Goal: Information Seeking & Learning: Learn about a topic

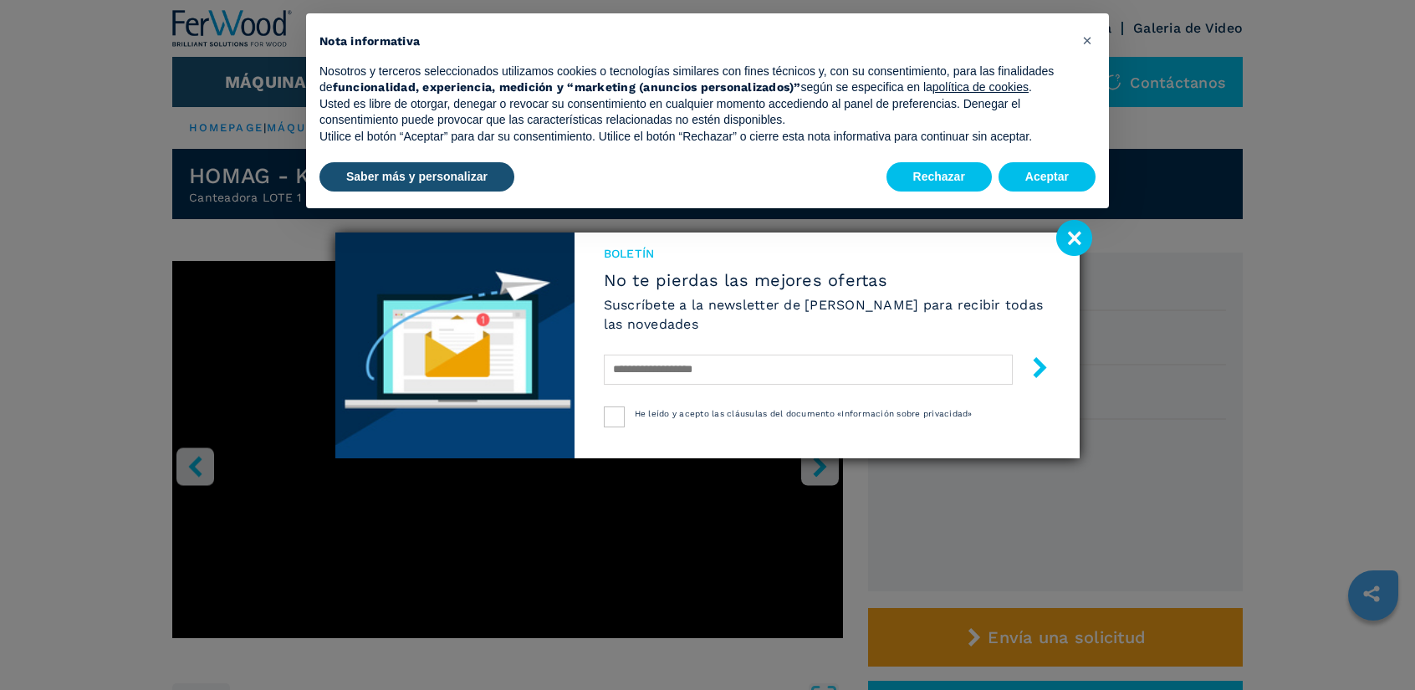
click at [1067, 244] on image at bounding box center [1074, 238] width 36 height 36
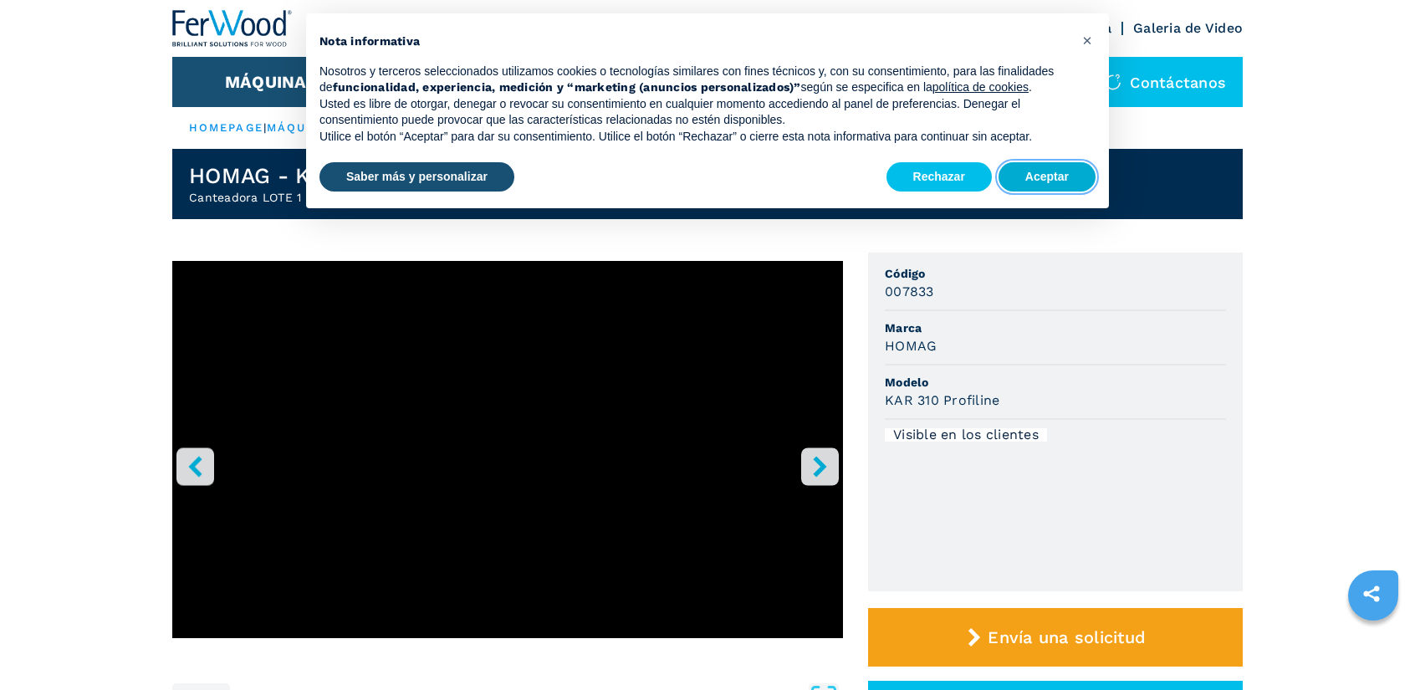
click at [1048, 189] on button "Aceptar" at bounding box center [1047, 177] width 97 height 30
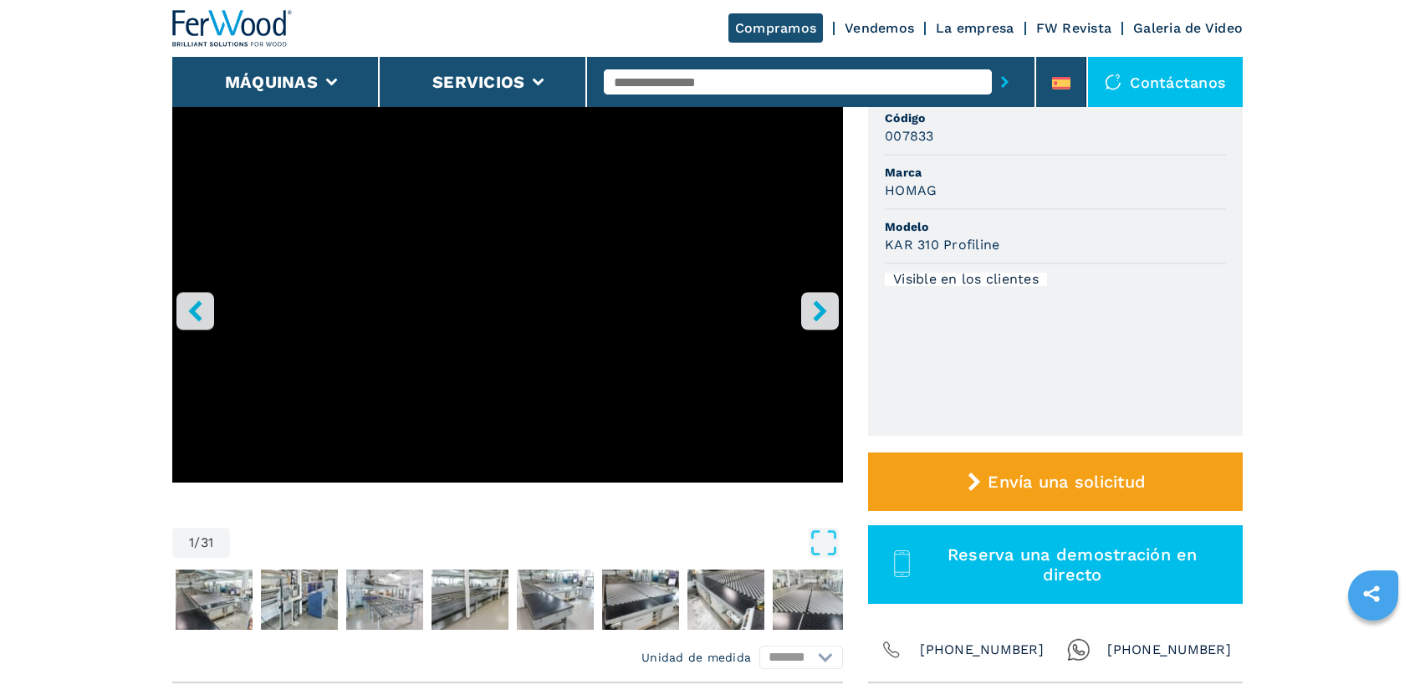
scroll to position [167, 0]
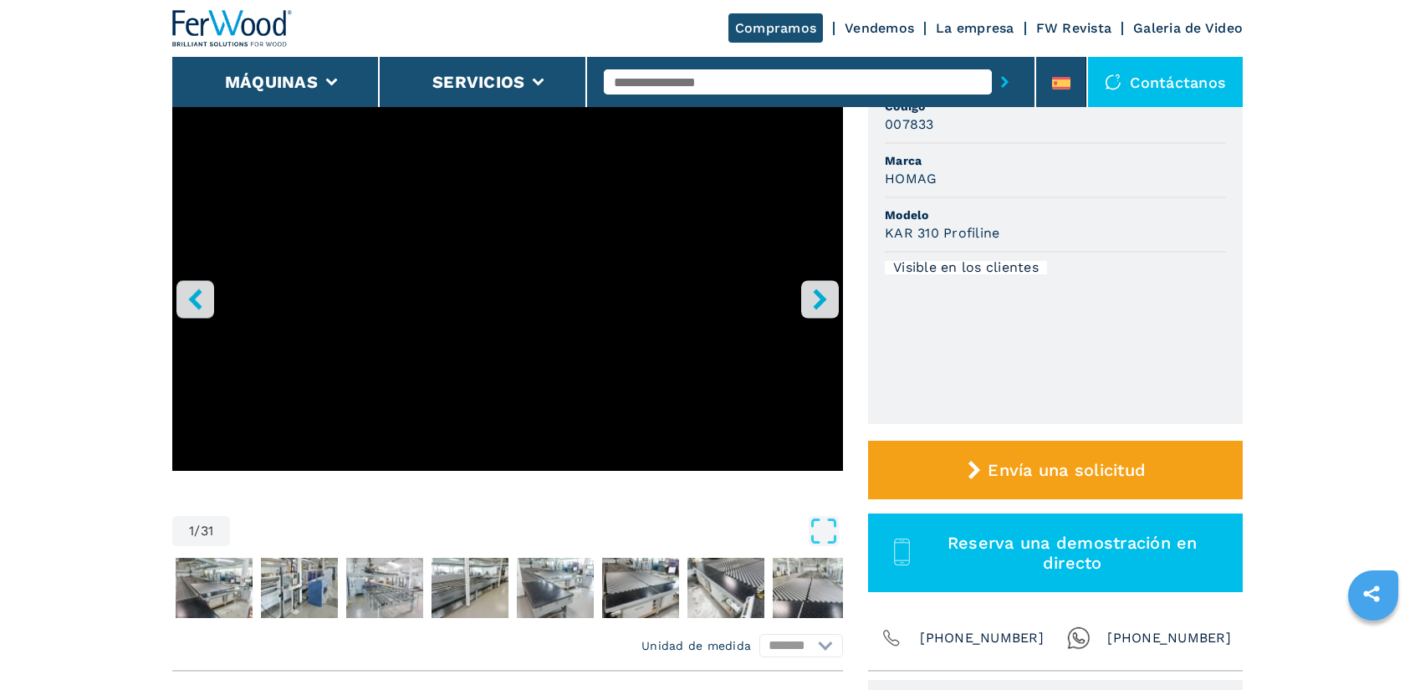
click at [828, 297] on icon "right-button" at bounding box center [820, 299] width 21 height 21
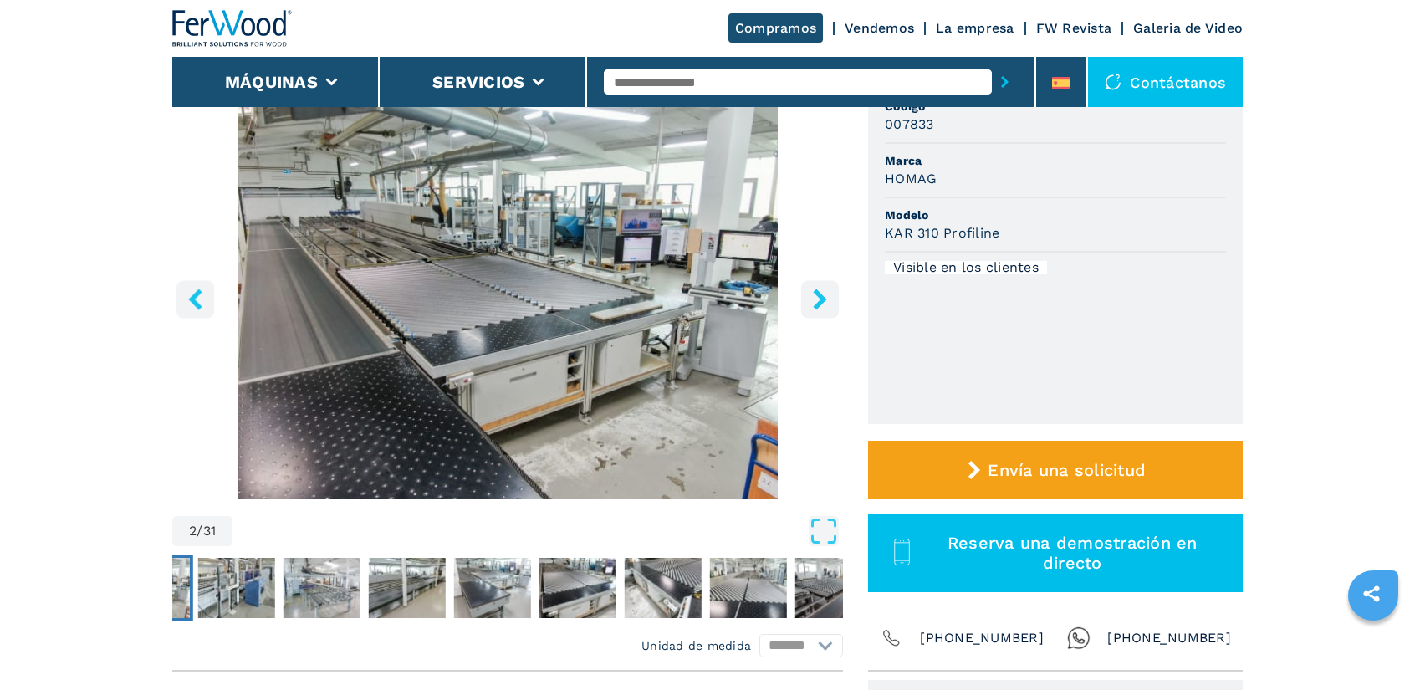
click at [828, 297] on icon "right-button" at bounding box center [820, 299] width 21 height 21
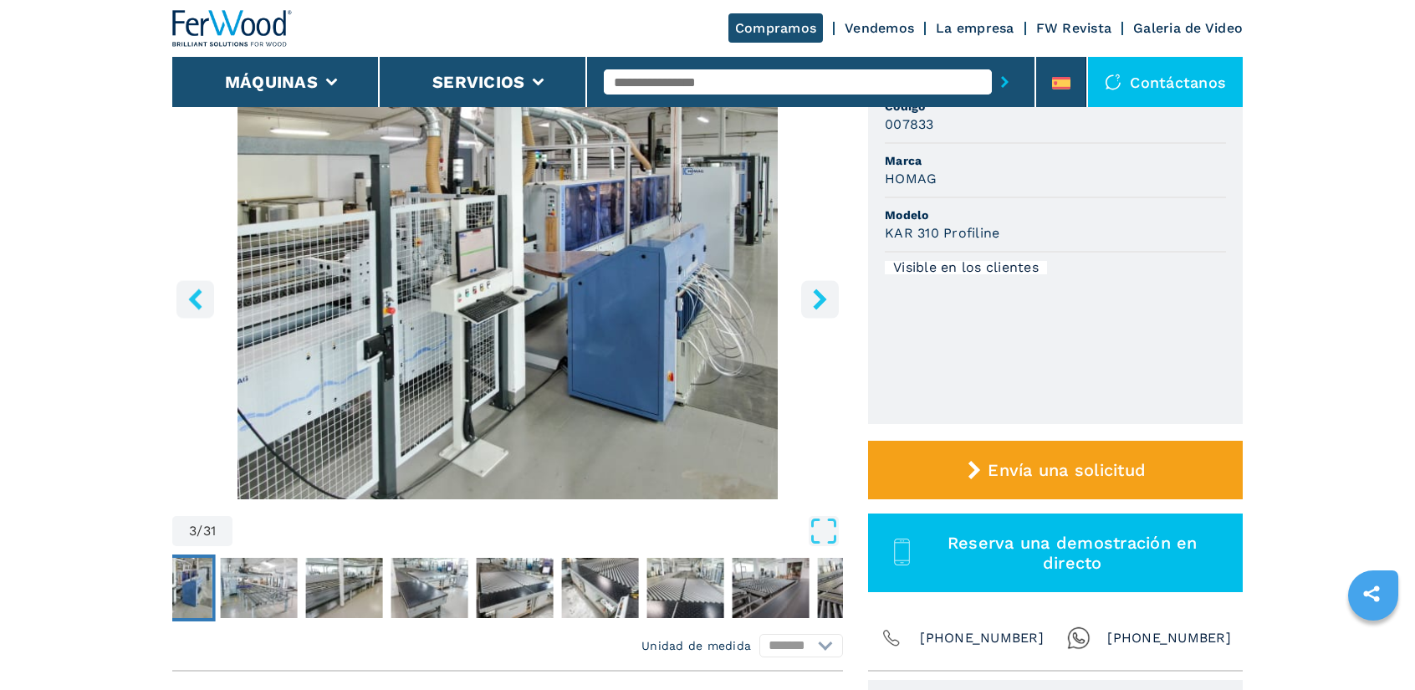
click at [828, 297] on icon "right-button" at bounding box center [820, 299] width 21 height 21
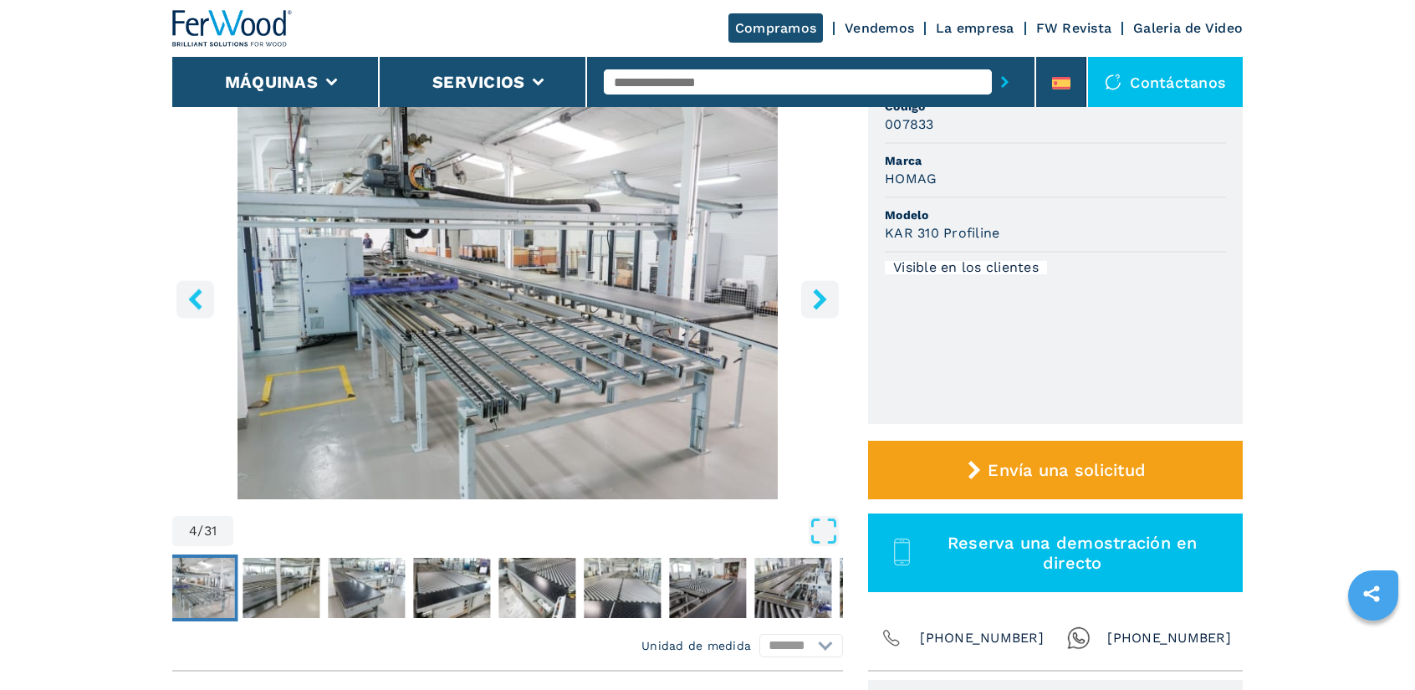
click at [828, 297] on icon "right-button" at bounding box center [820, 299] width 21 height 21
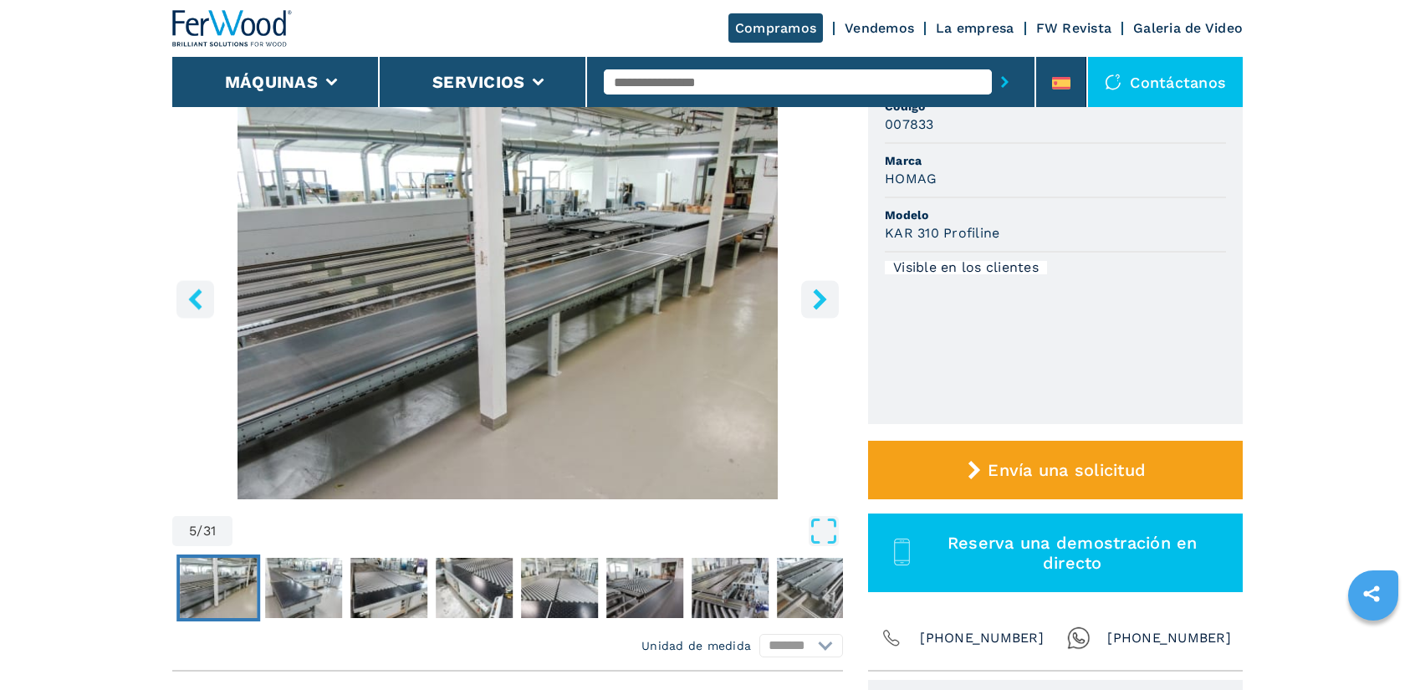
click at [828, 297] on icon "right-button" at bounding box center [820, 299] width 21 height 21
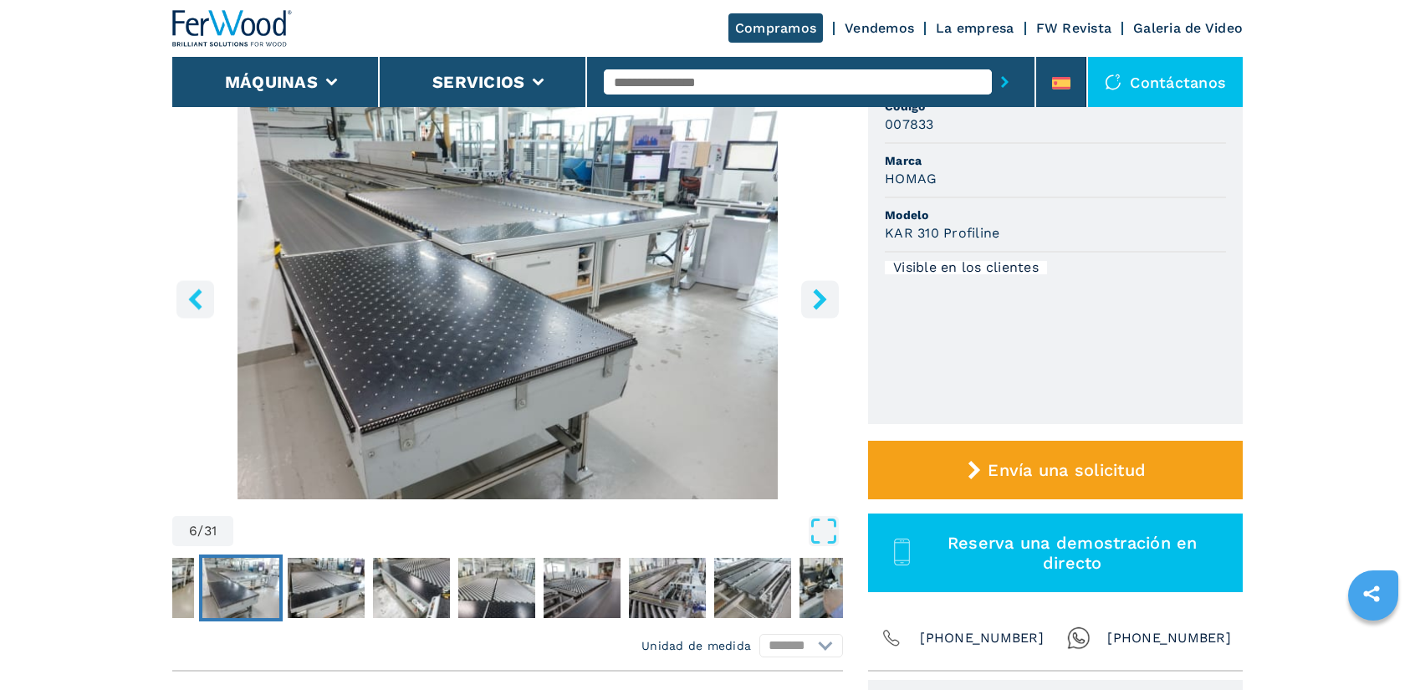
click at [828, 297] on icon "right-button" at bounding box center [820, 299] width 21 height 21
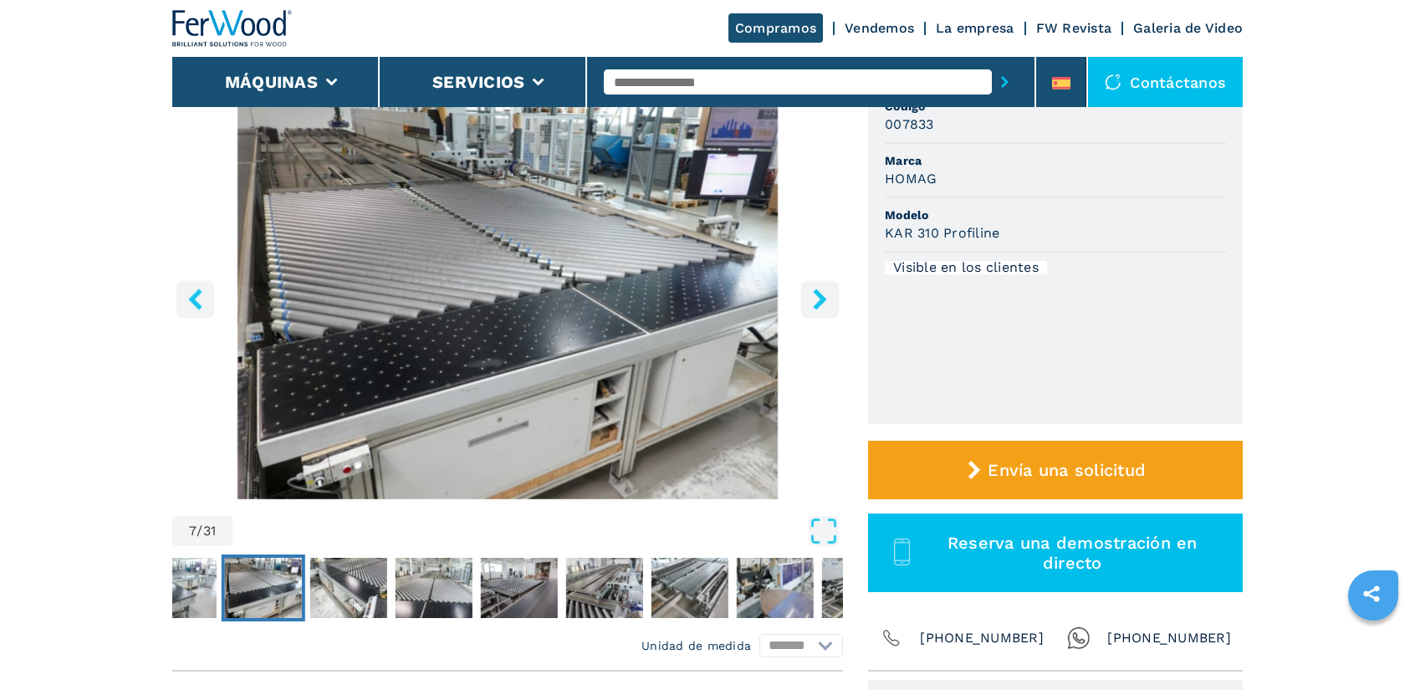
click at [828, 297] on icon "right-button" at bounding box center [820, 299] width 21 height 21
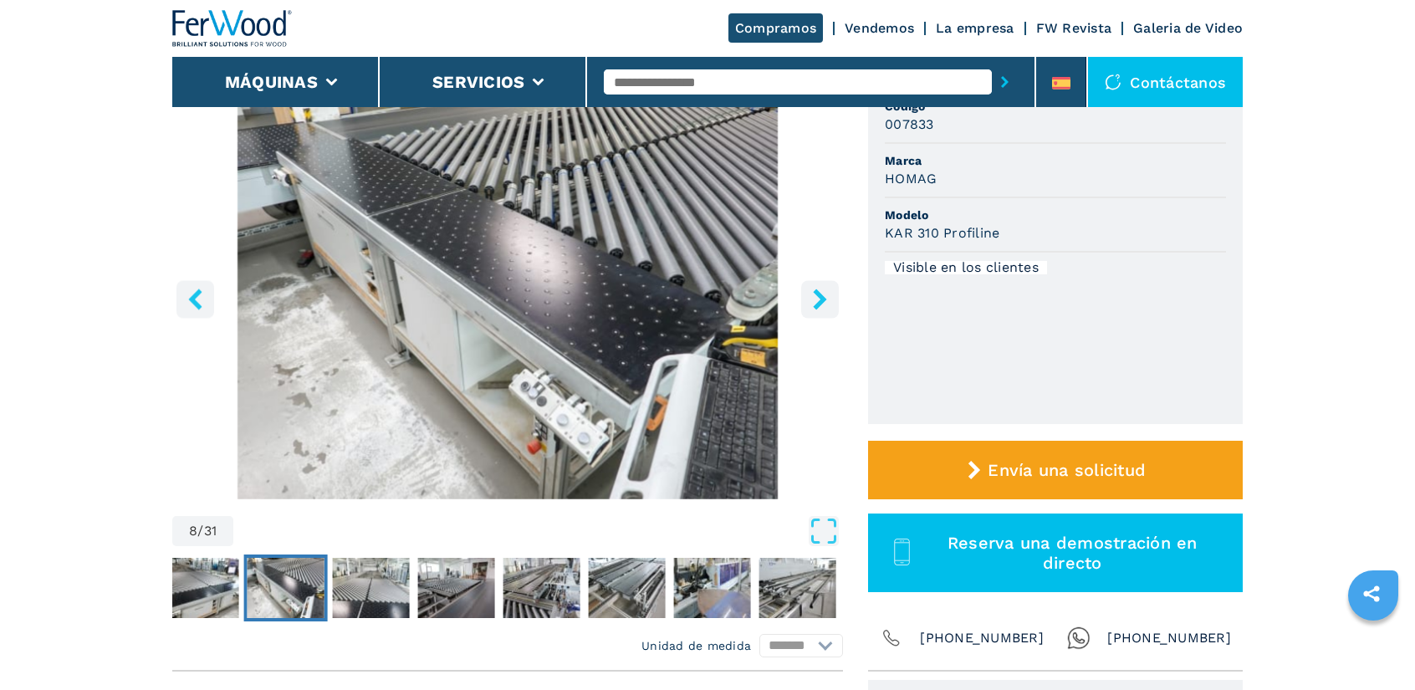
click at [828, 297] on icon "right-button" at bounding box center [820, 299] width 21 height 21
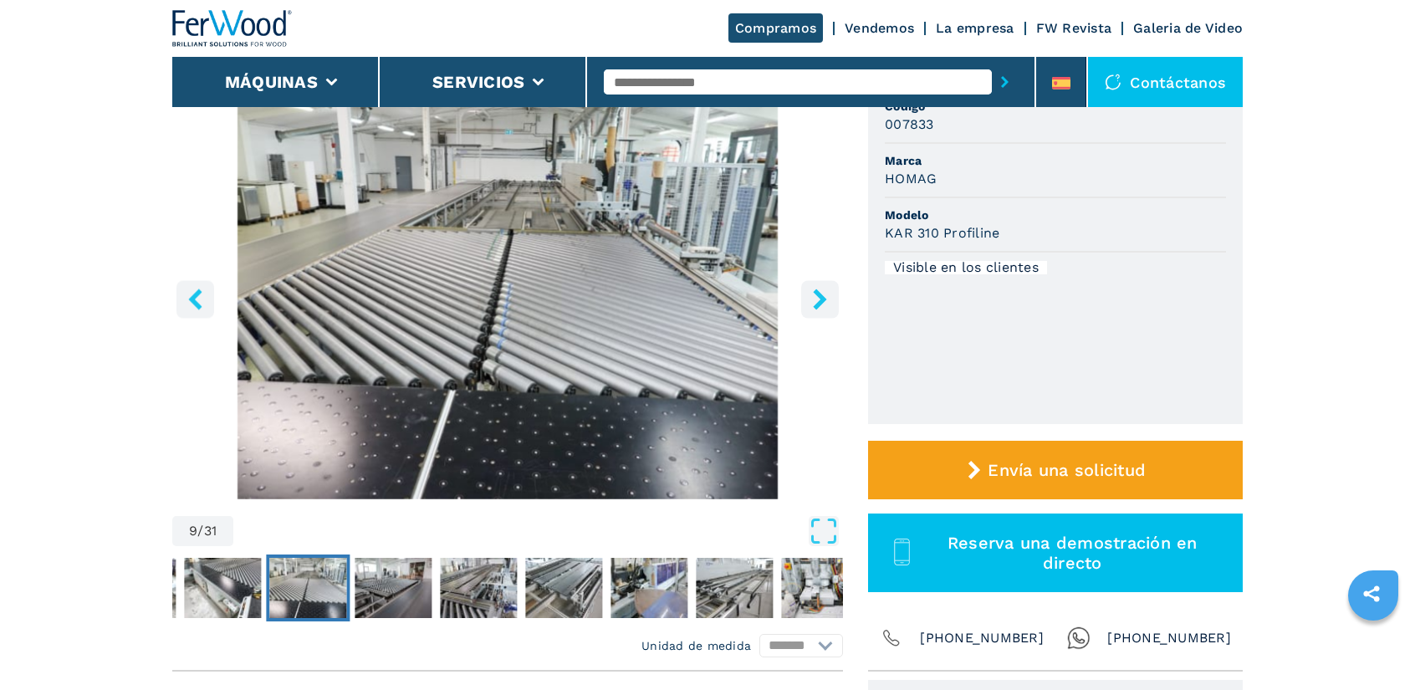
click at [828, 297] on icon "right-button" at bounding box center [820, 299] width 21 height 21
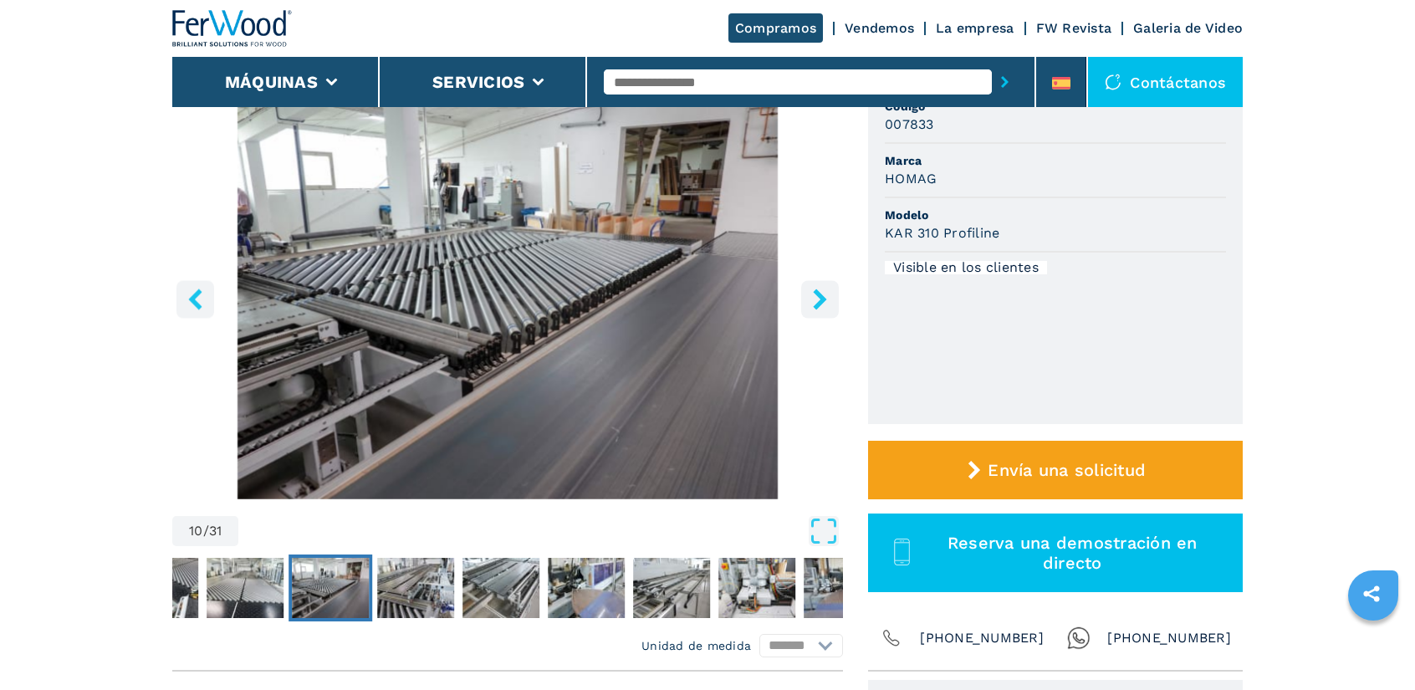
click at [828, 297] on icon "right-button" at bounding box center [820, 299] width 21 height 21
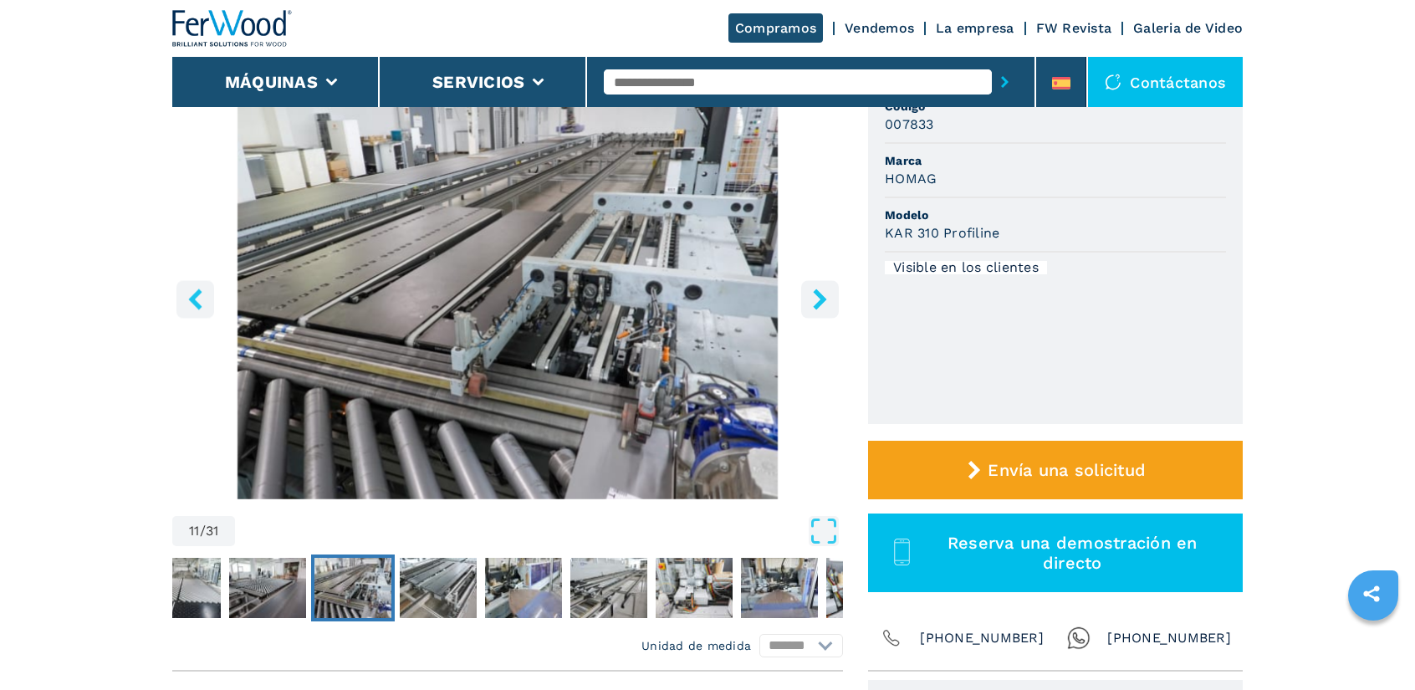
click at [828, 297] on icon "right-button" at bounding box center [820, 299] width 21 height 21
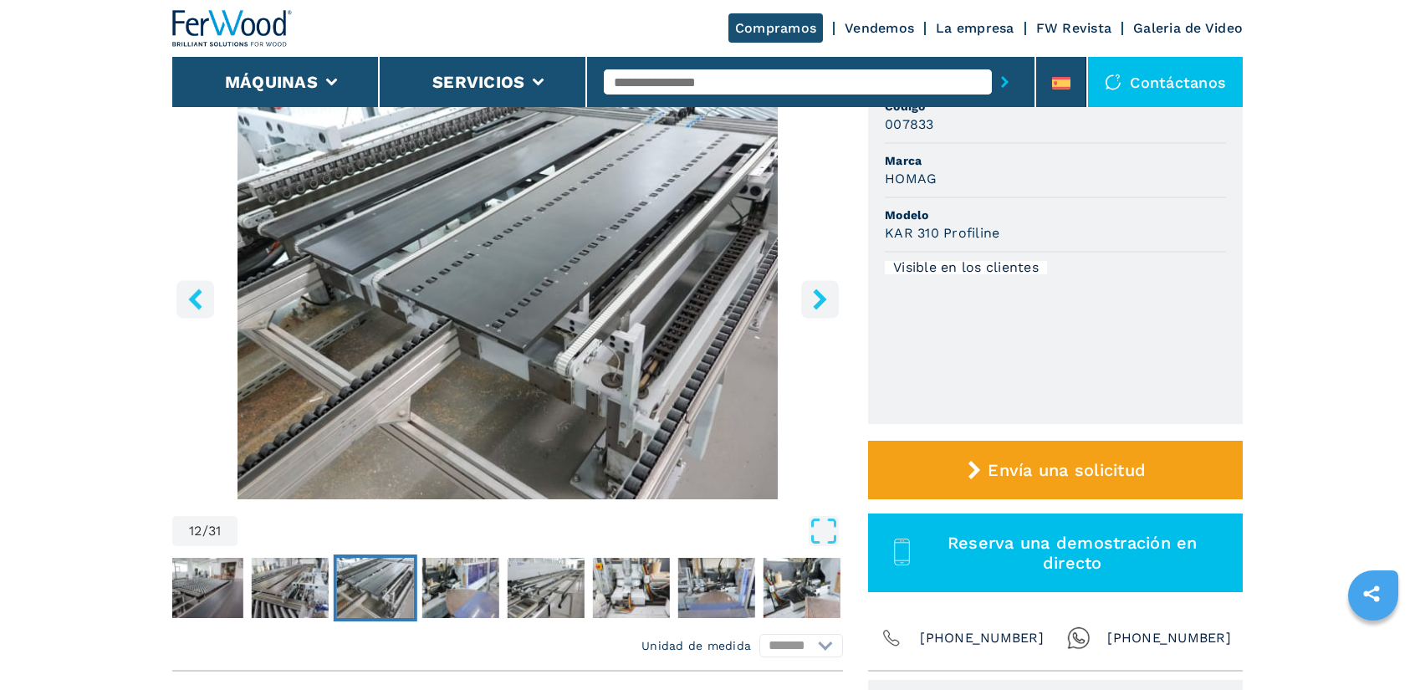
click at [828, 297] on icon "right-button" at bounding box center [820, 299] width 21 height 21
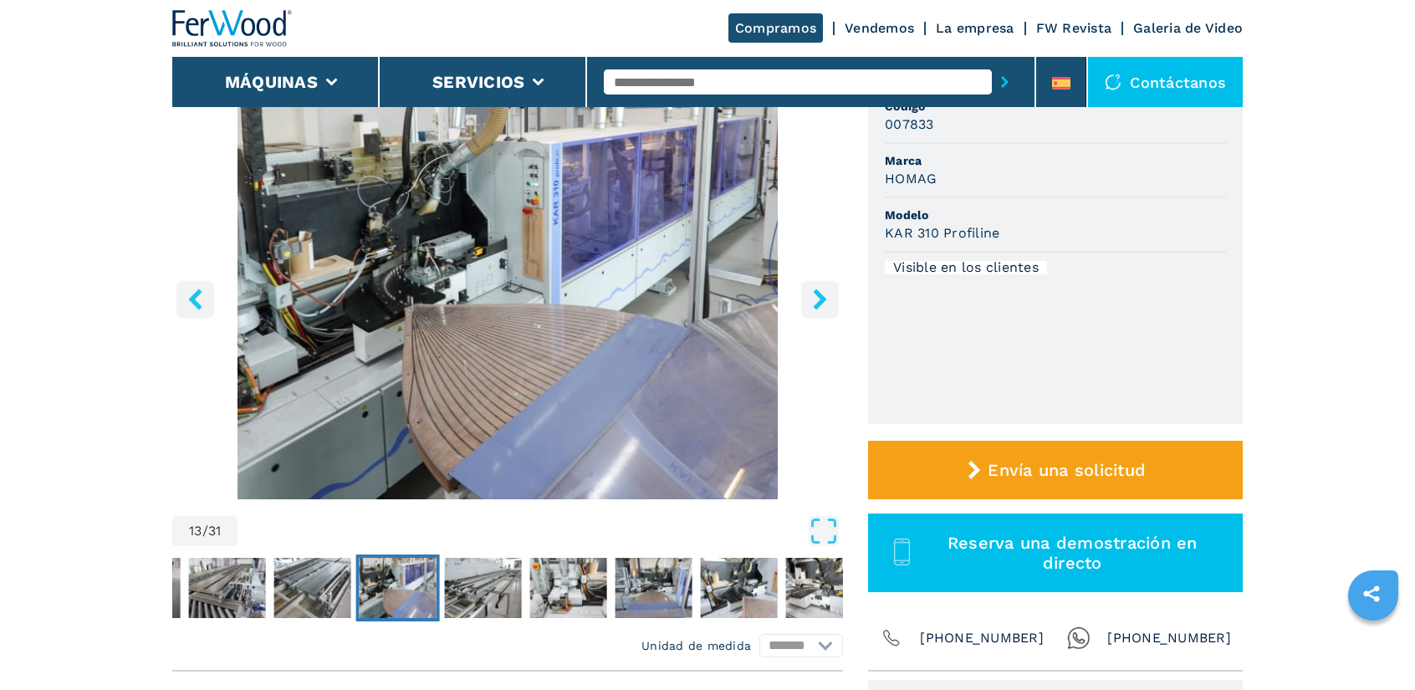
click at [828, 297] on icon "right-button" at bounding box center [820, 299] width 21 height 21
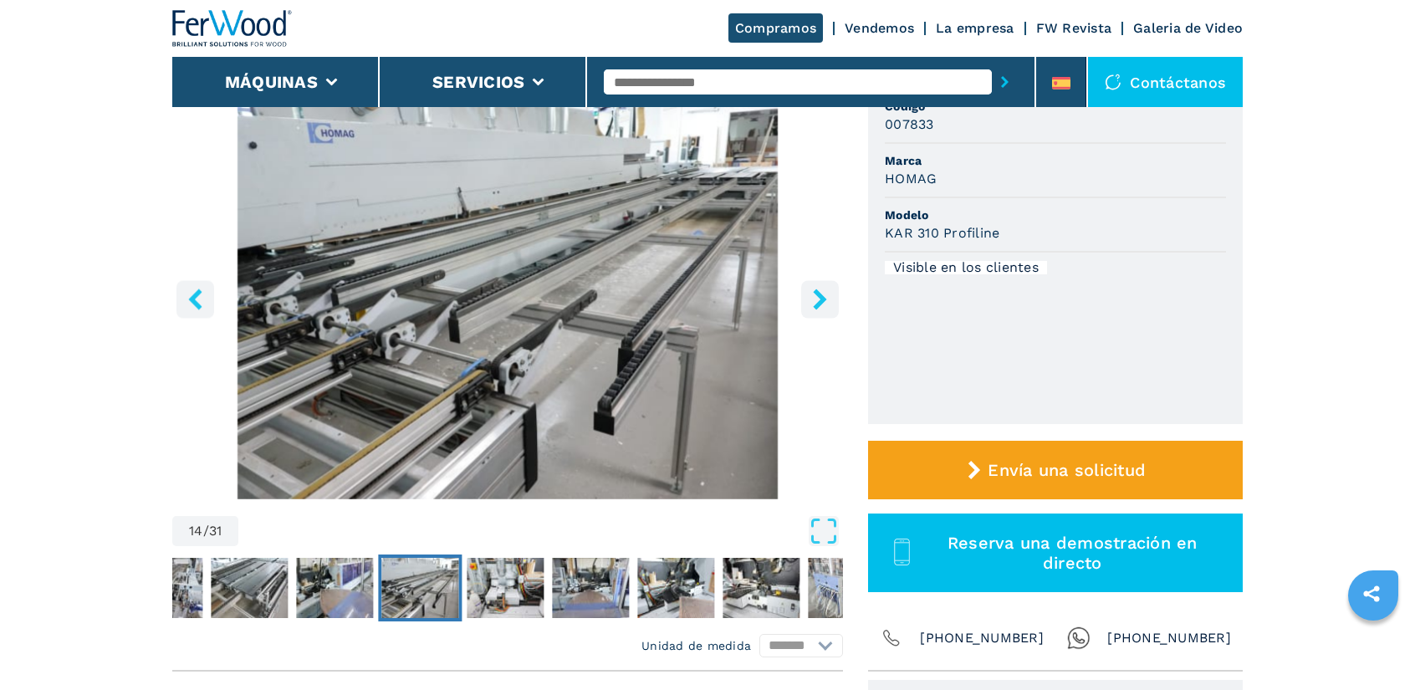
click at [191, 302] on icon "left-button" at bounding box center [195, 299] width 21 height 21
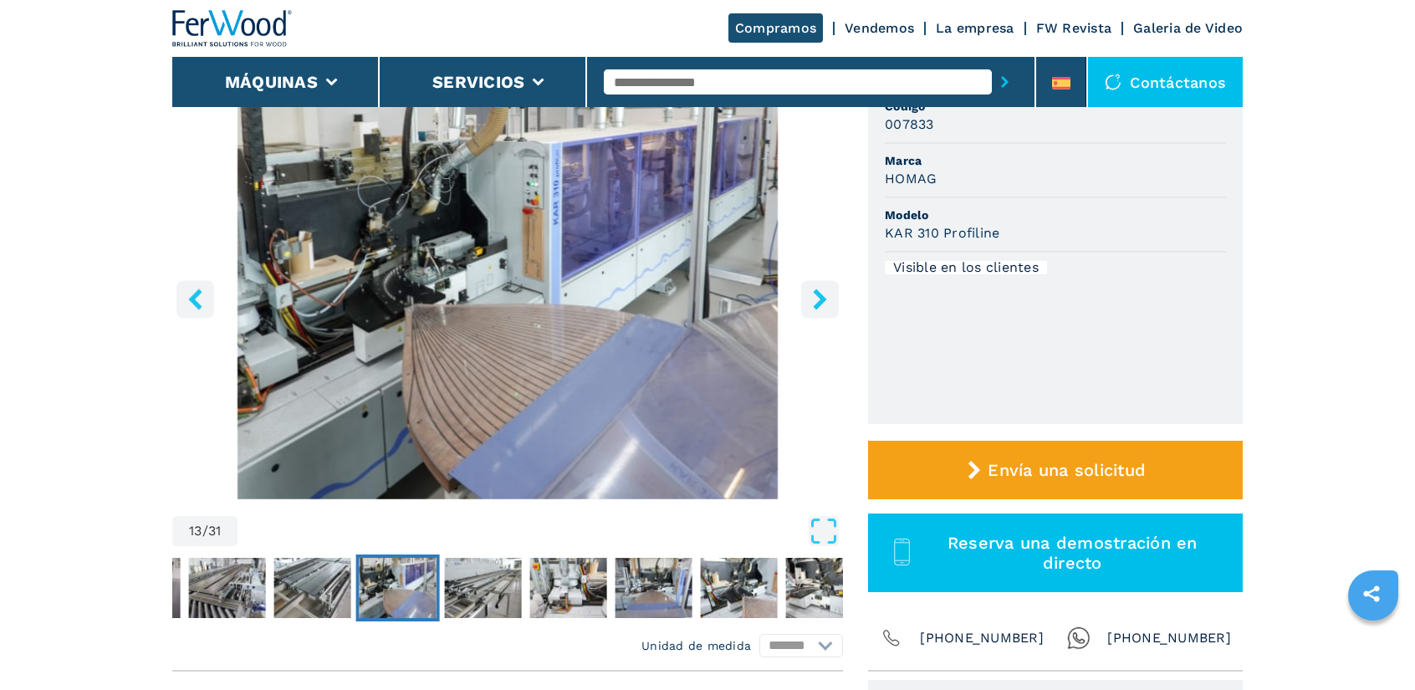
click at [809, 294] on button "right-button" at bounding box center [820, 299] width 38 height 38
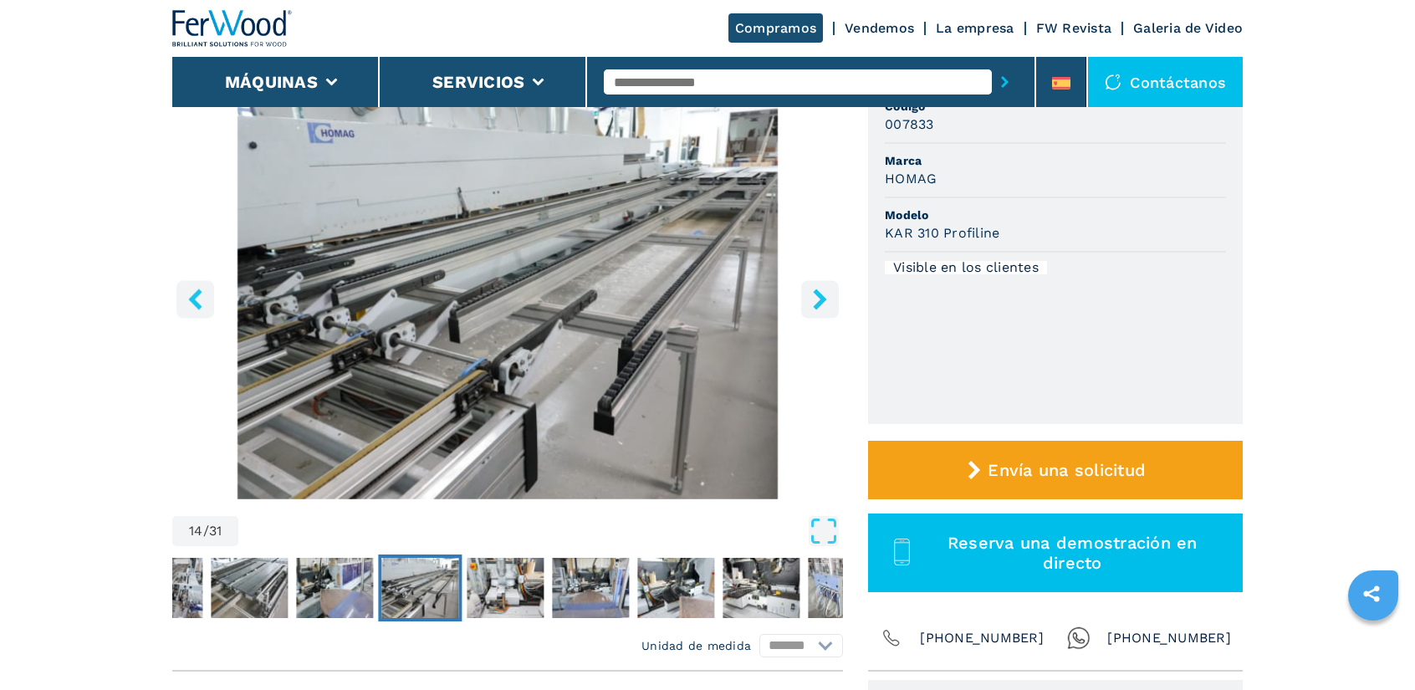
click at [806, 294] on button "right-button" at bounding box center [820, 299] width 38 height 38
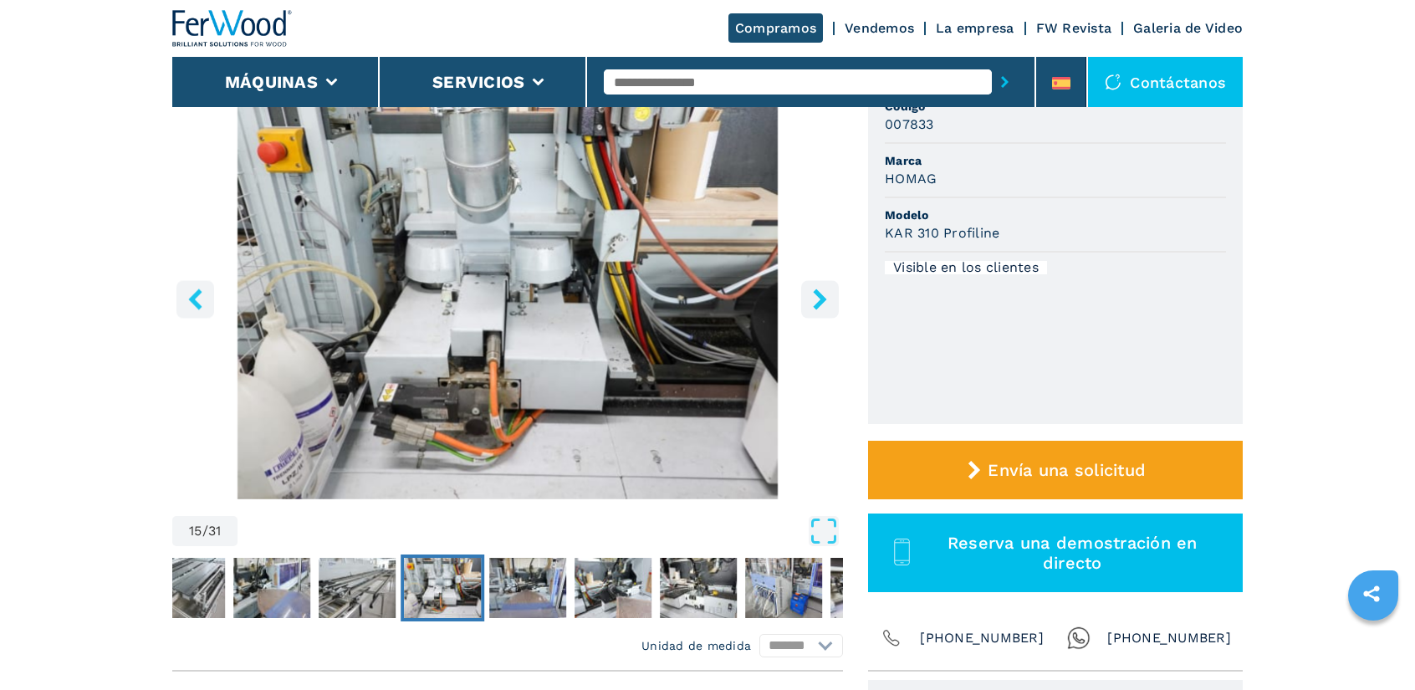
click at [806, 295] on button "right-button" at bounding box center [820, 299] width 38 height 38
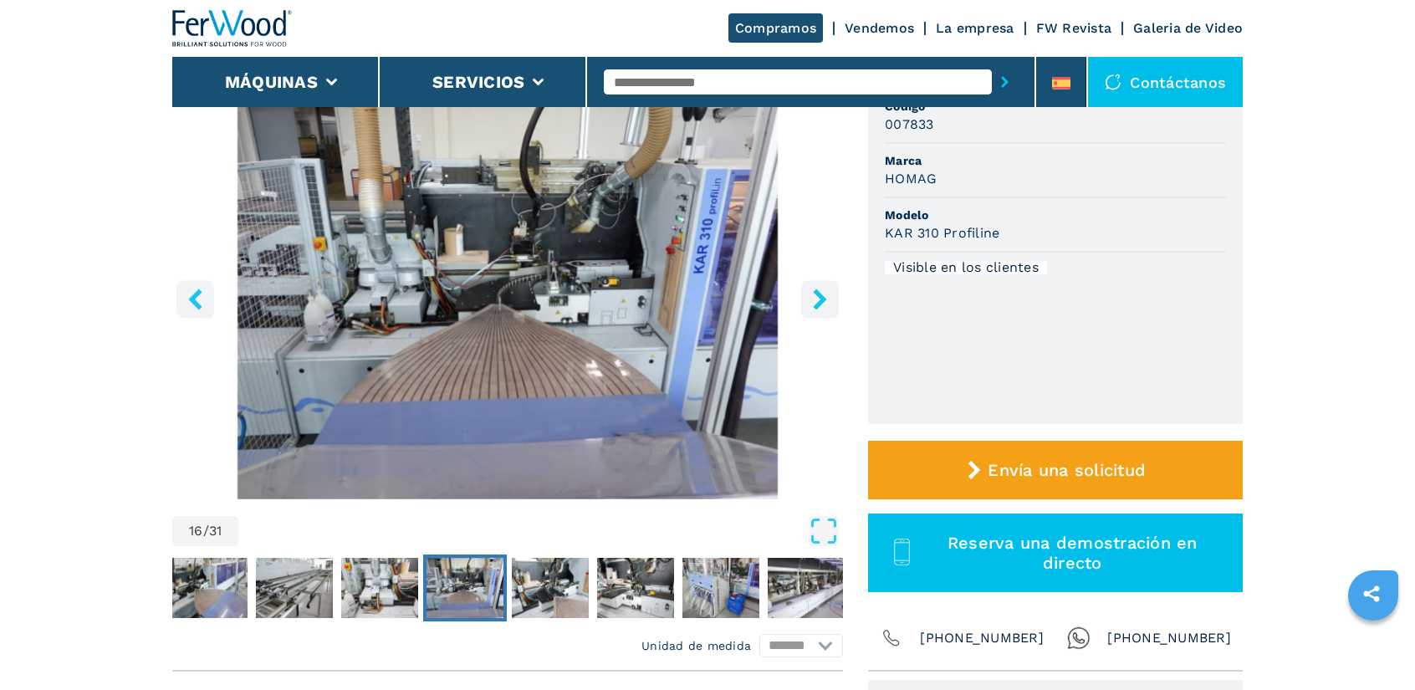
click at [806, 295] on button "right-button" at bounding box center [820, 299] width 38 height 38
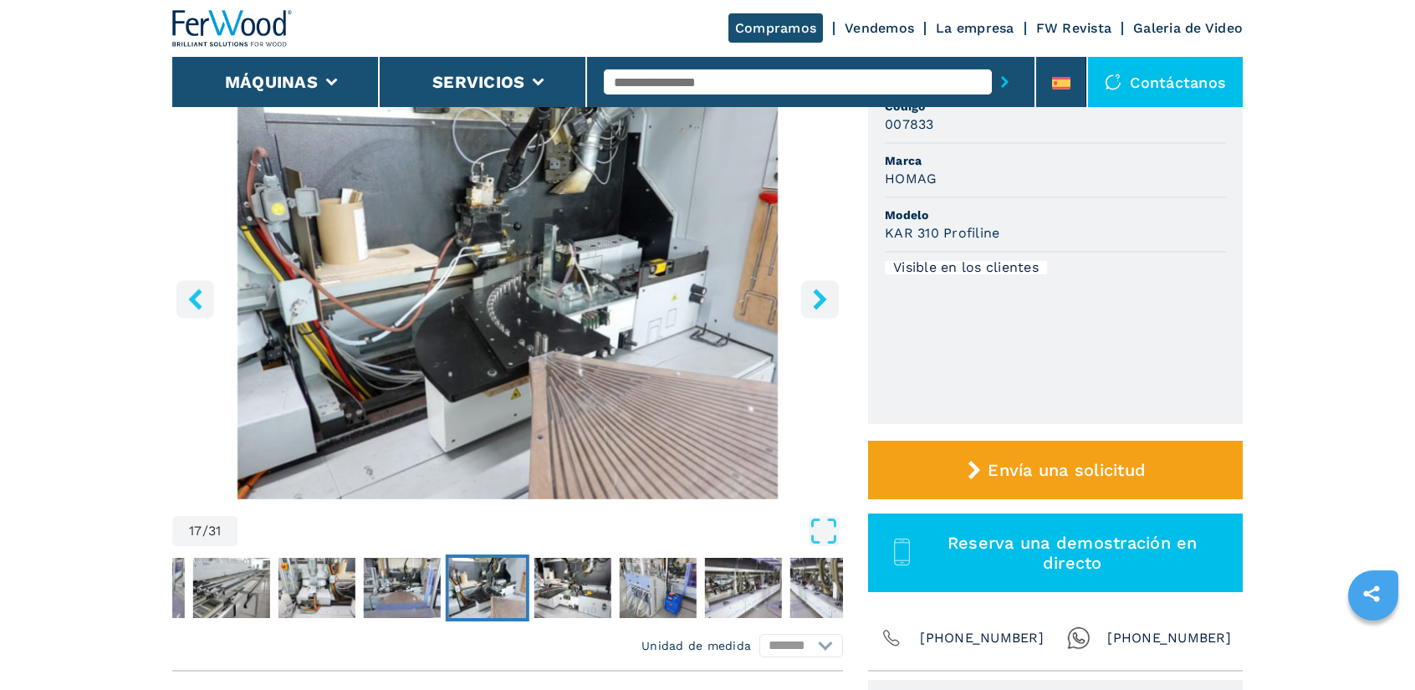
click at [806, 295] on button "right-button" at bounding box center [820, 299] width 38 height 38
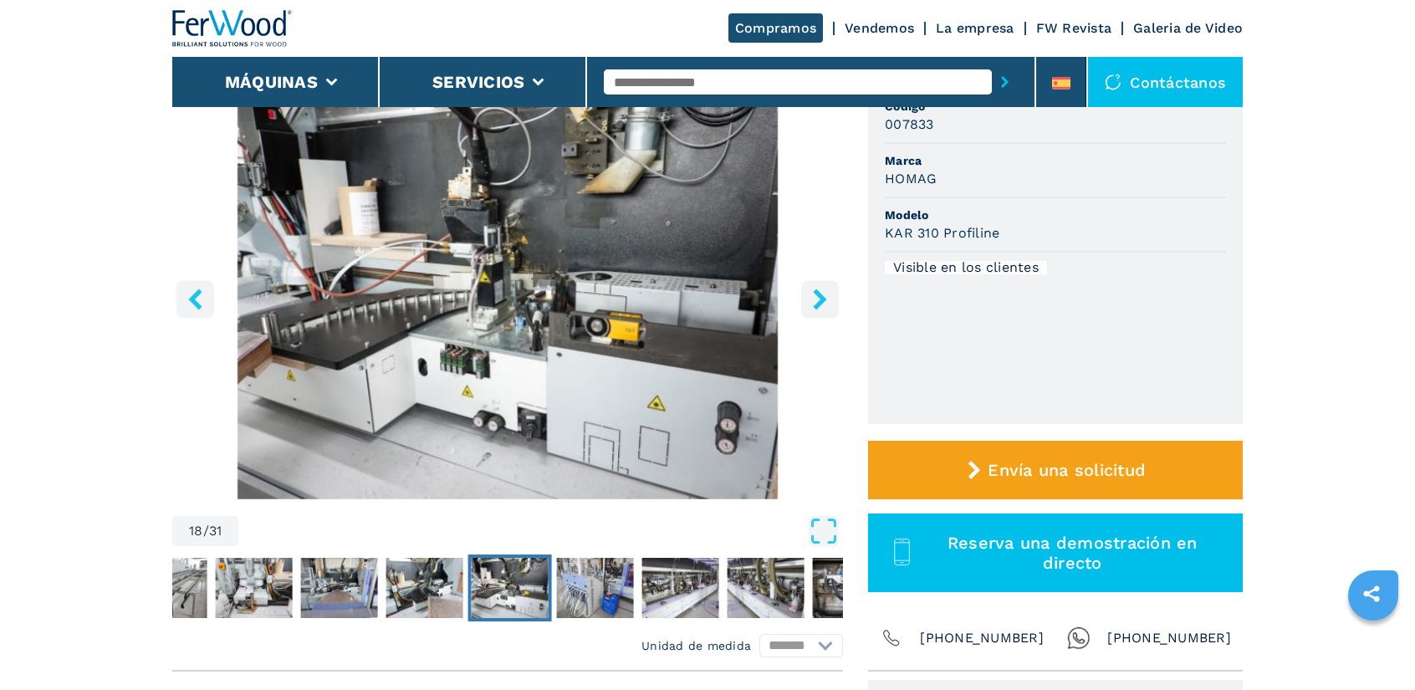
click at [806, 295] on button "right-button" at bounding box center [820, 299] width 38 height 38
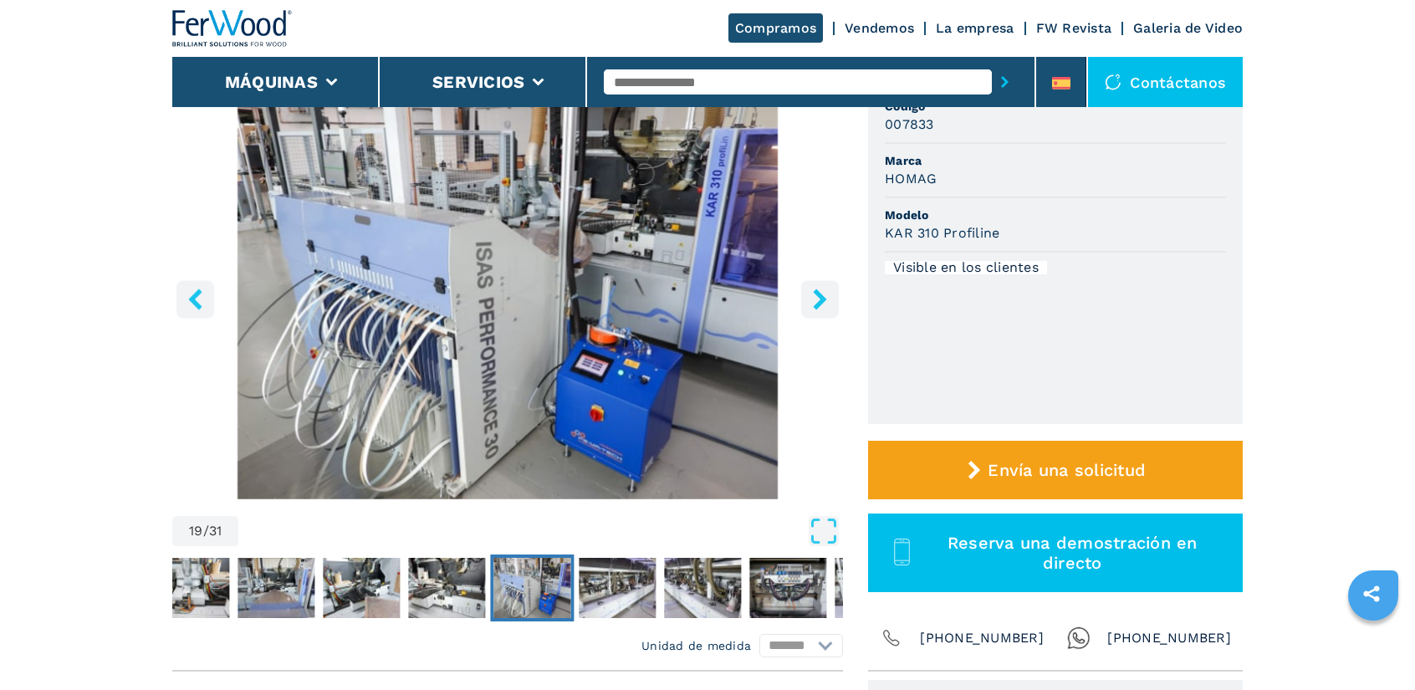
click at [808, 295] on button "right-button" at bounding box center [820, 299] width 38 height 38
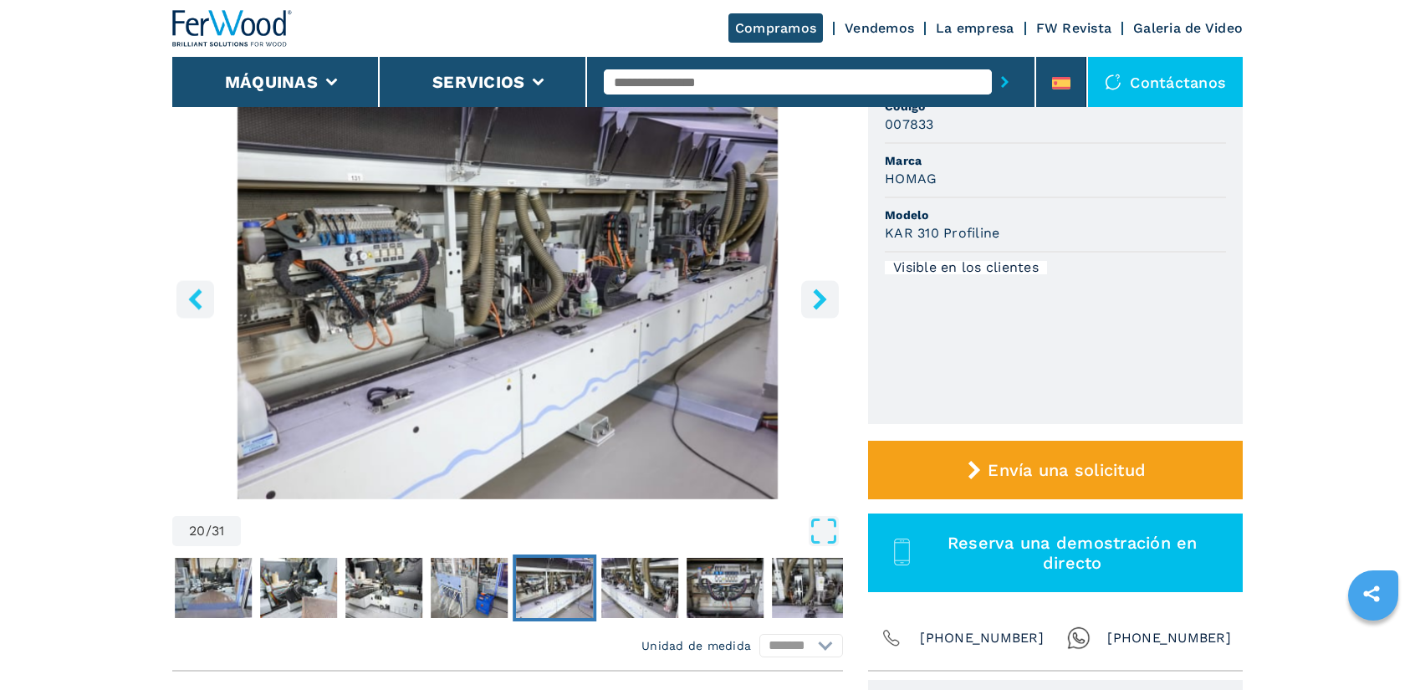
click at [808, 295] on button "right-button" at bounding box center [820, 299] width 38 height 38
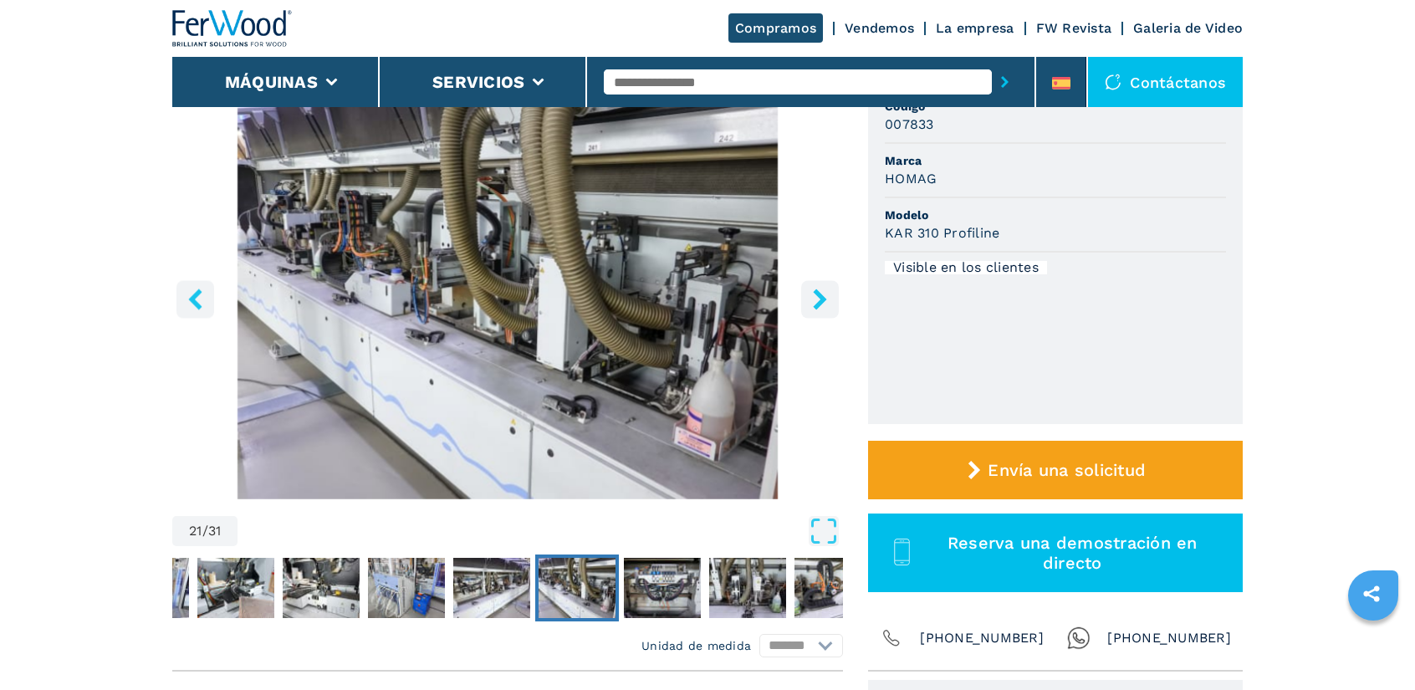
click at [808, 295] on button "right-button" at bounding box center [820, 299] width 38 height 38
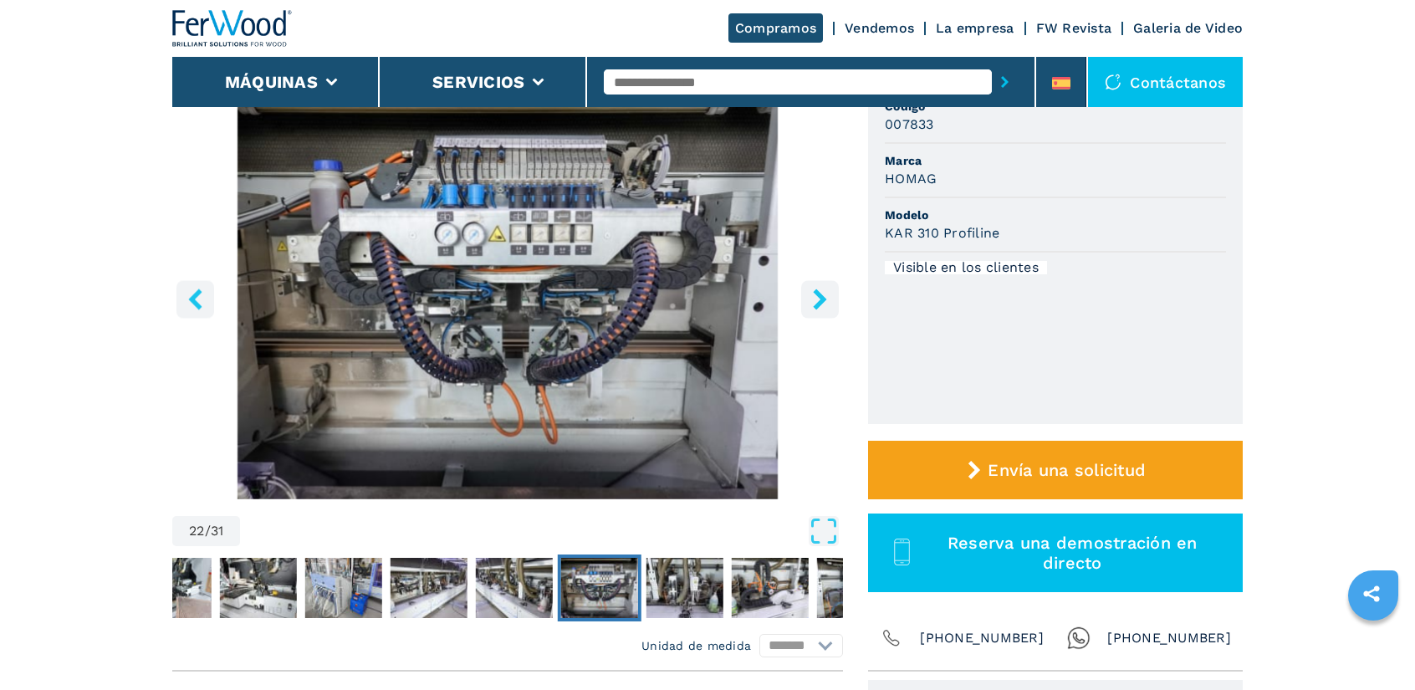
click at [808, 295] on button "right-button" at bounding box center [820, 299] width 38 height 38
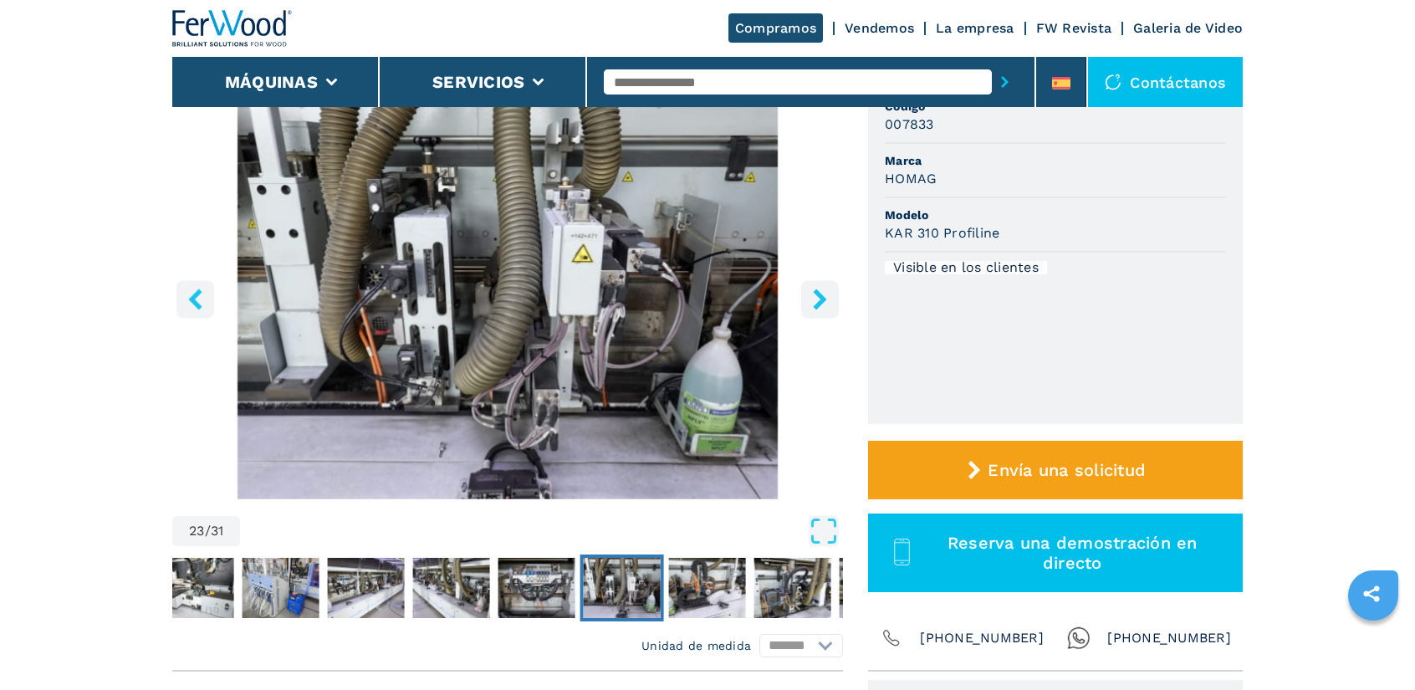
click at [808, 295] on button "right-button" at bounding box center [820, 299] width 38 height 38
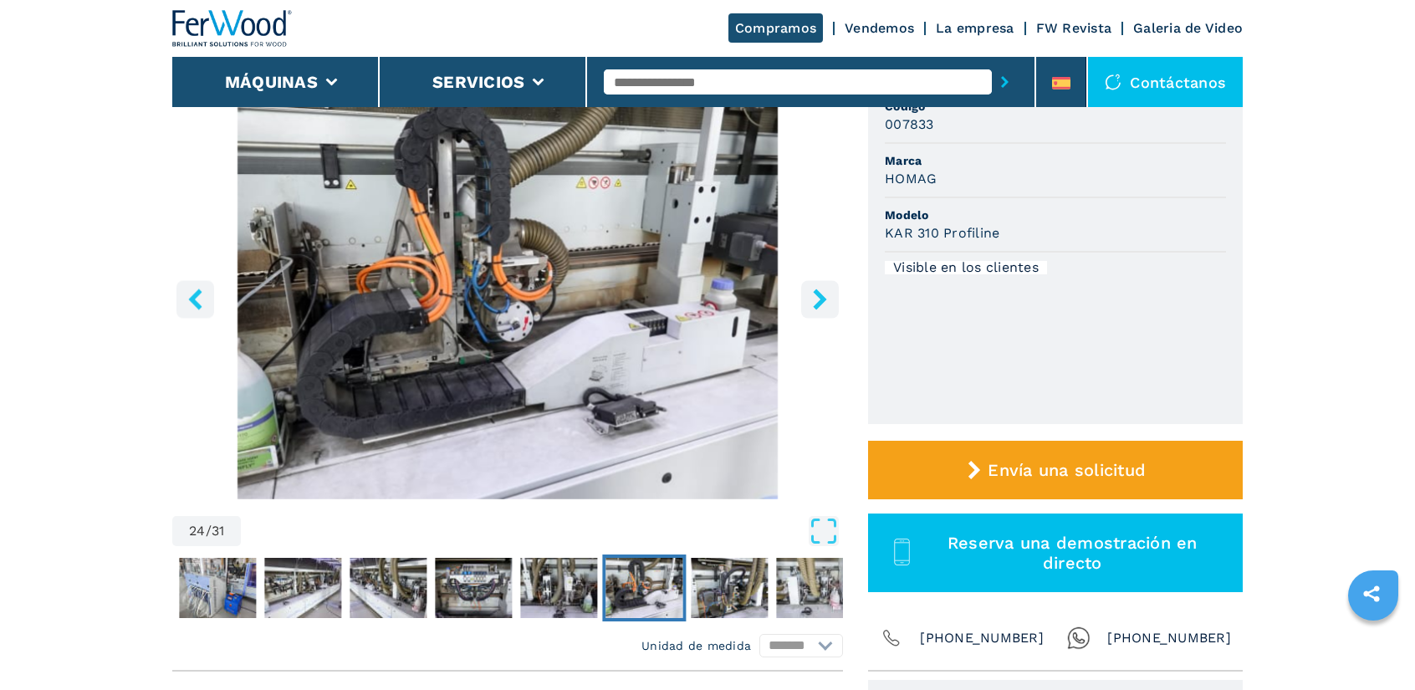
click at [808, 295] on button "right-button" at bounding box center [820, 299] width 38 height 38
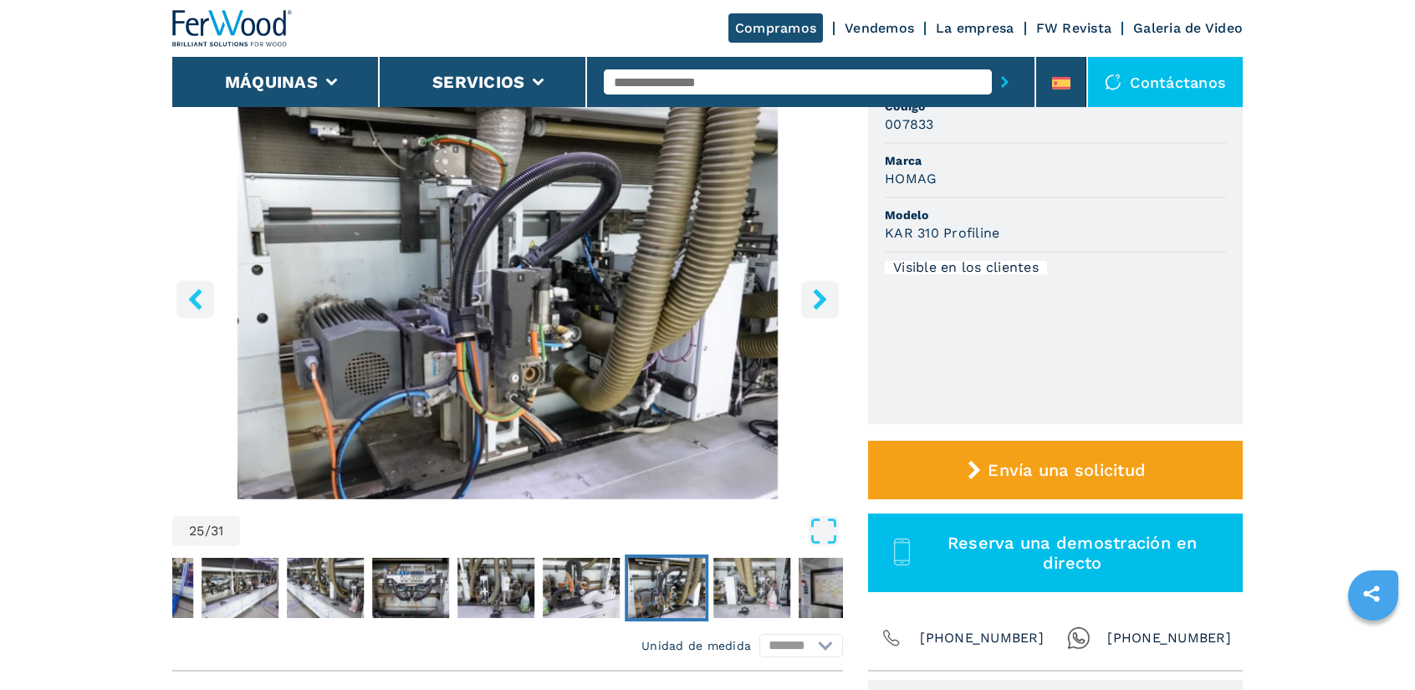
click at [808, 295] on button "right-button" at bounding box center [820, 299] width 38 height 38
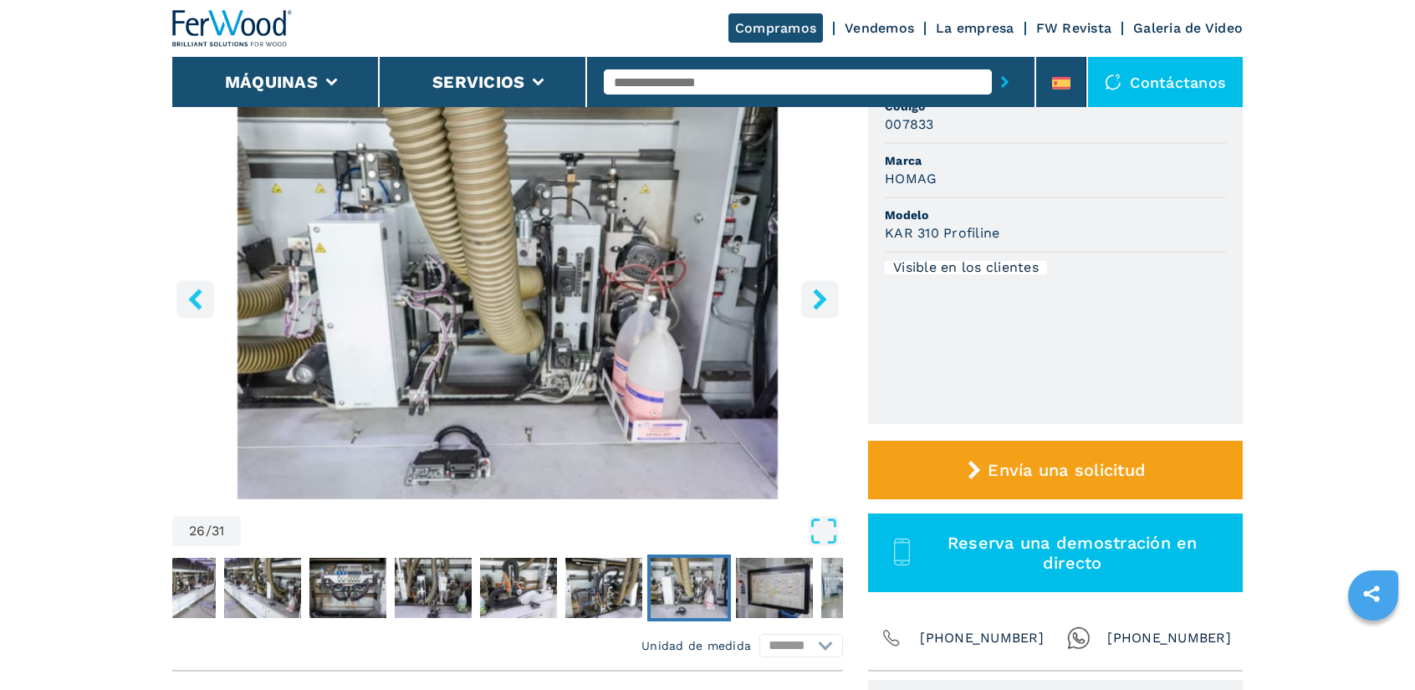
click at [808, 295] on button "right-button" at bounding box center [820, 299] width 38 height 38
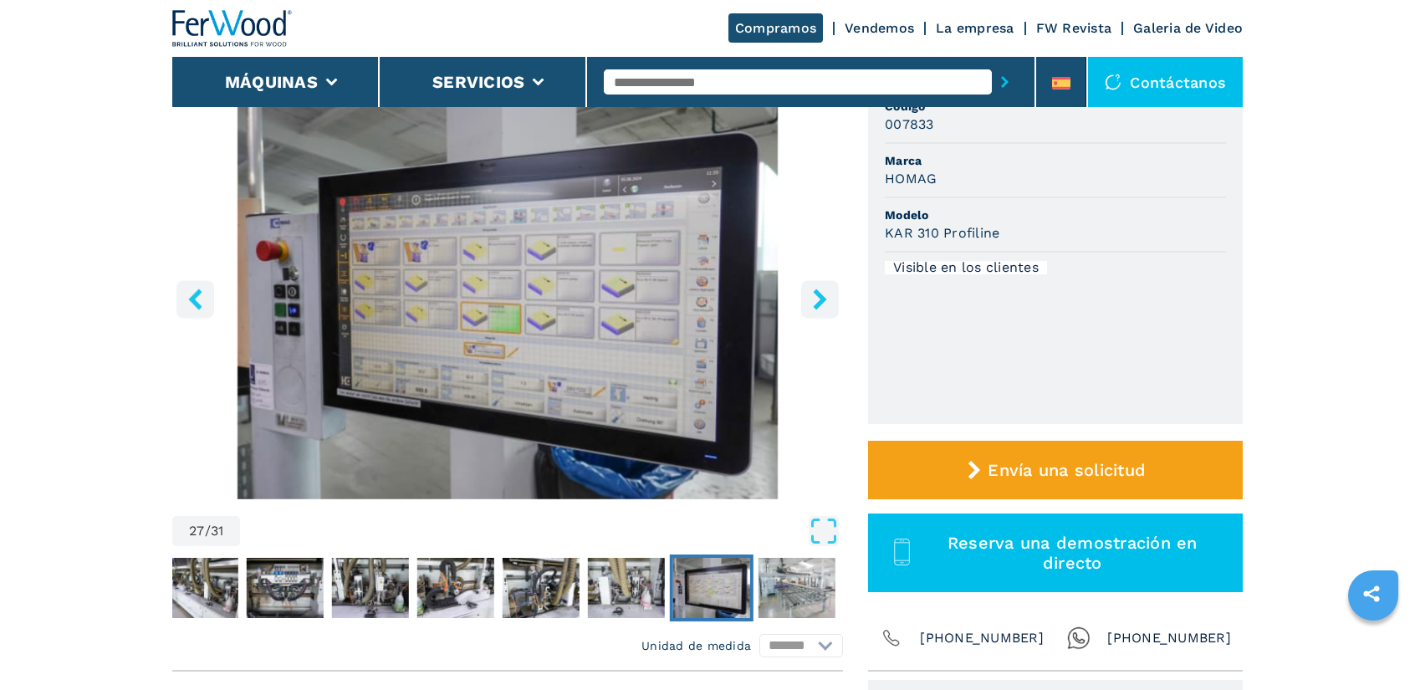
click at [808, 295] on button "right-button" at bounding box center [820, 299] width 38 height 38
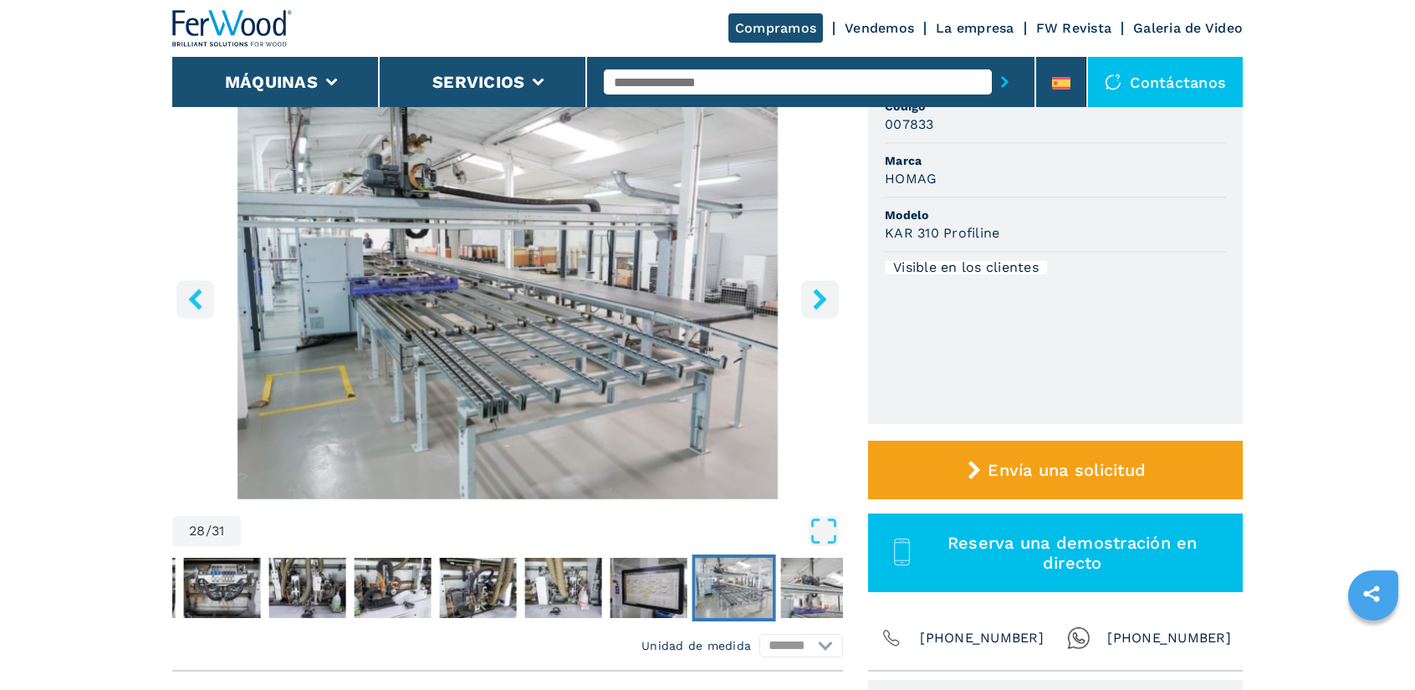
click at [808, 295] on button "right-button" at bounding box center [820, 299] width 38 height 38
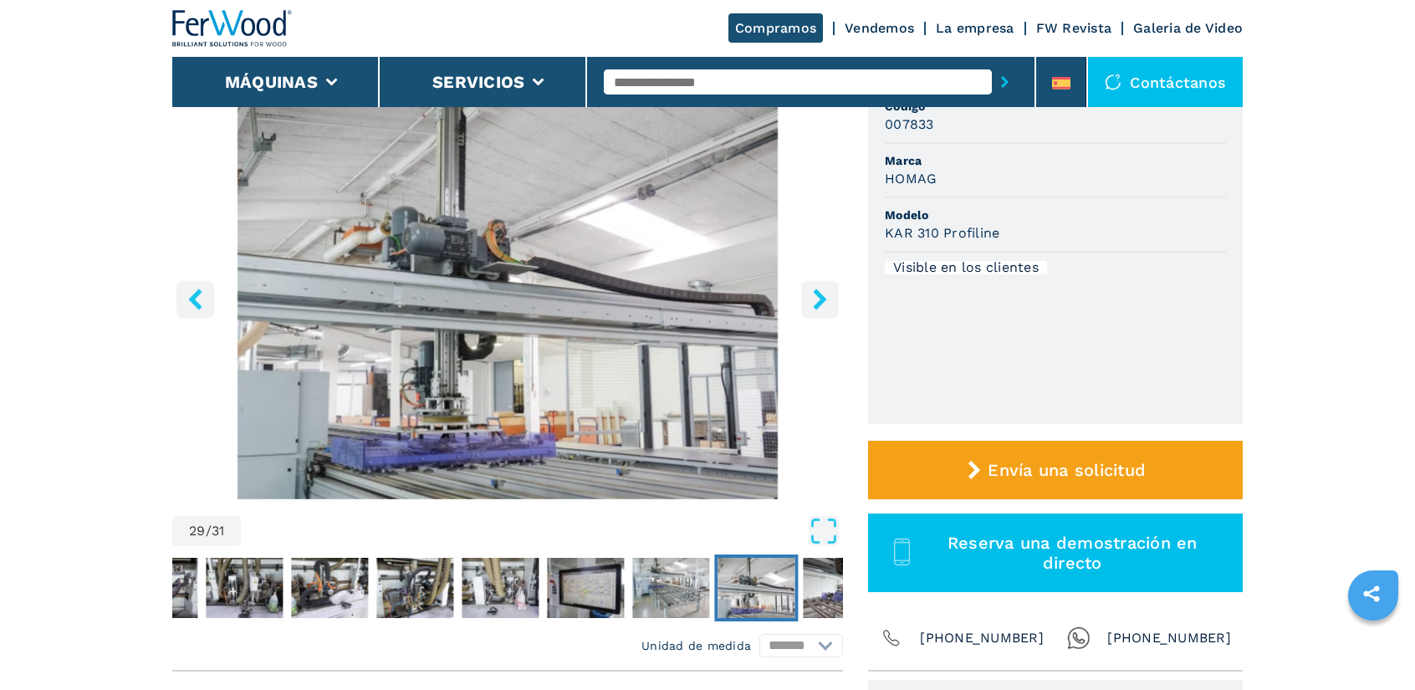
click at [808, 295] on button "right-button" at bounding box center [820, 299] width 38 height 38
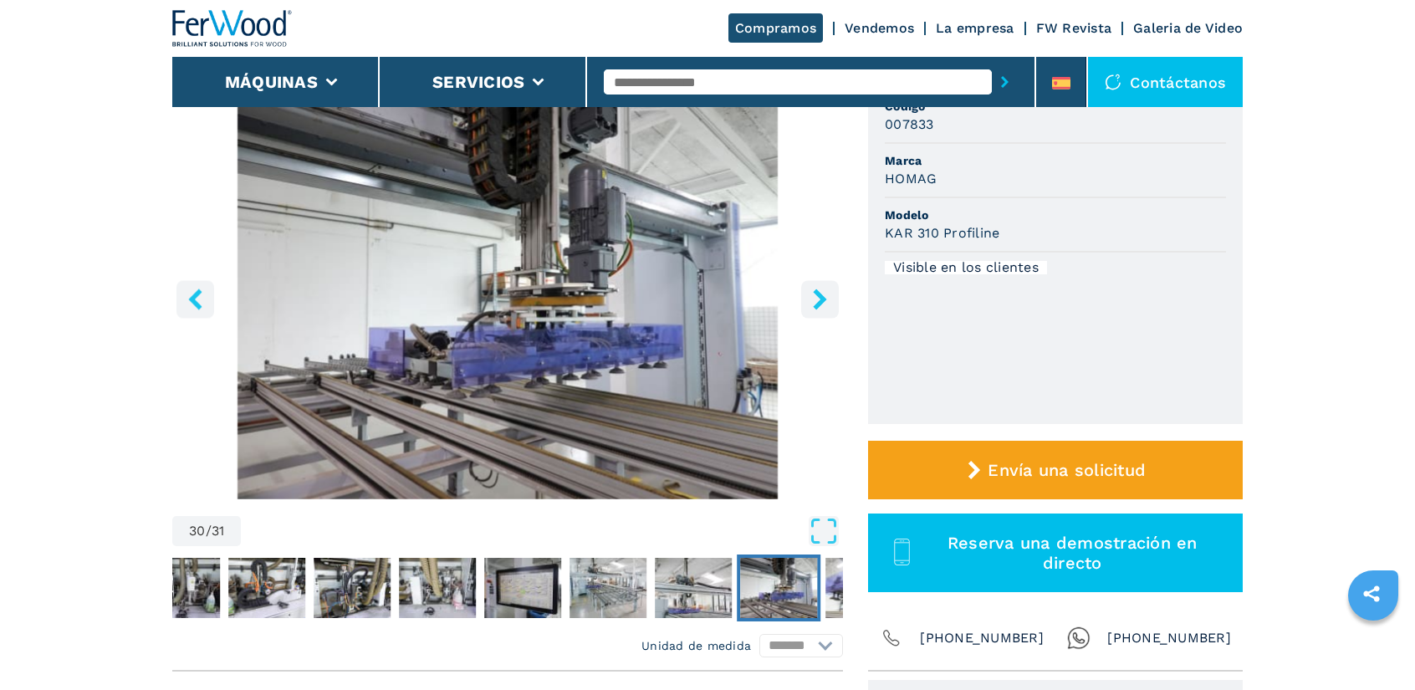
click at [804, 295] on button "right-button" at bounding box center [820, 299] width 38 height 38
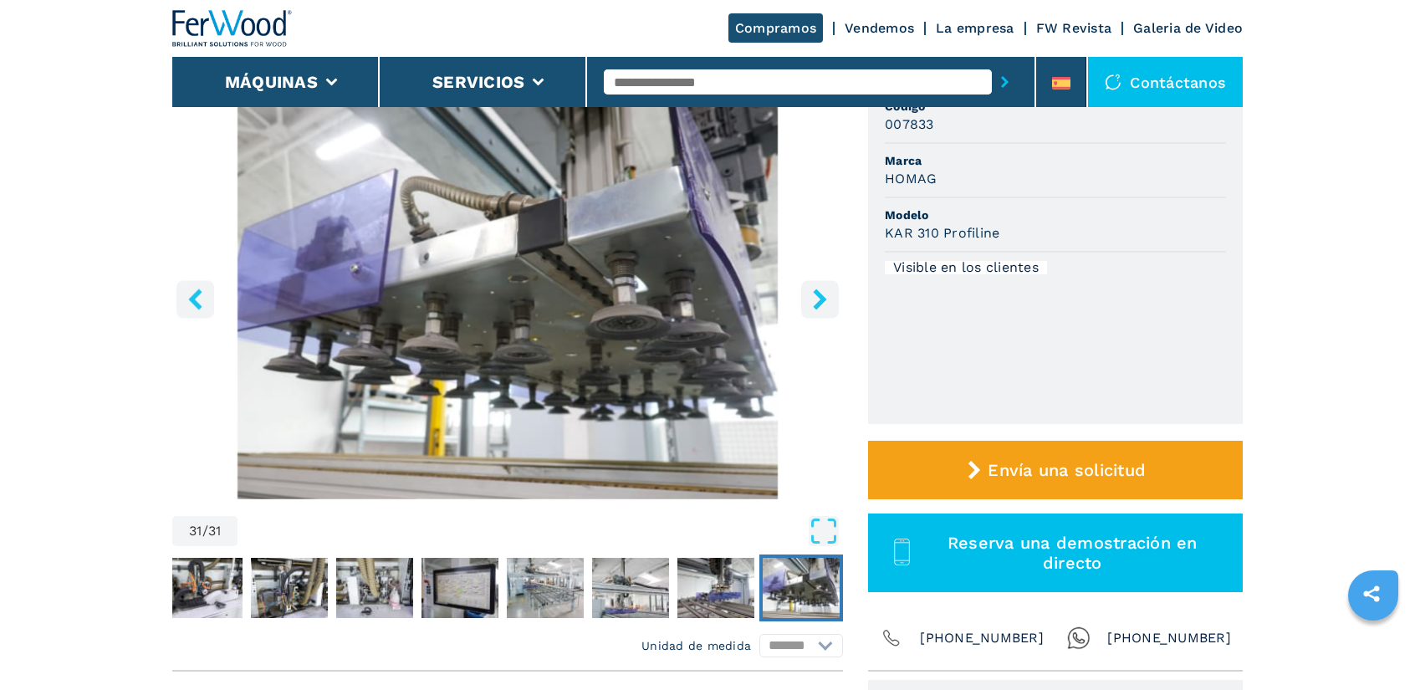
click at [804, 295] on button "right-button" at bounding box center [820, 299] width 38 height 38
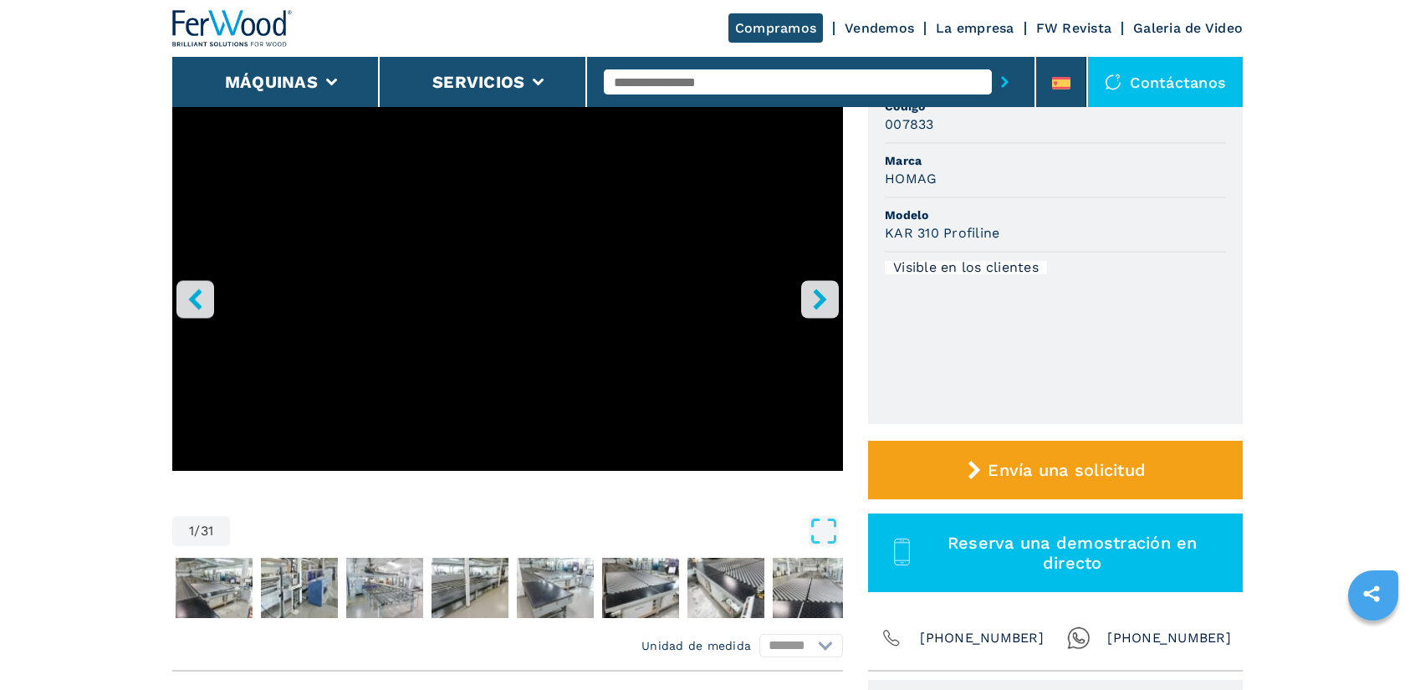
click at [804, 295] on button "right-button" at bounding box center [820, 299] width 38 height 38
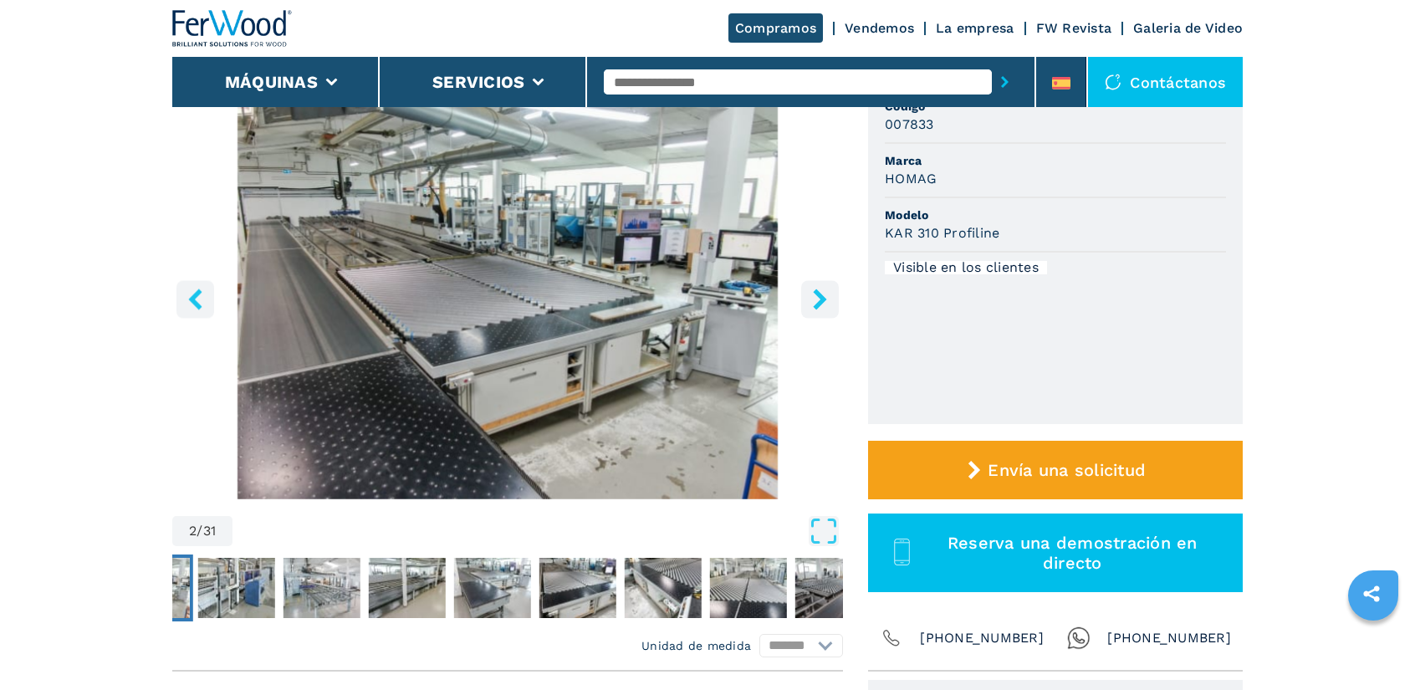
click at [804, 295] on button "right-button" at bounding box center [820, 299] width 38 height 38
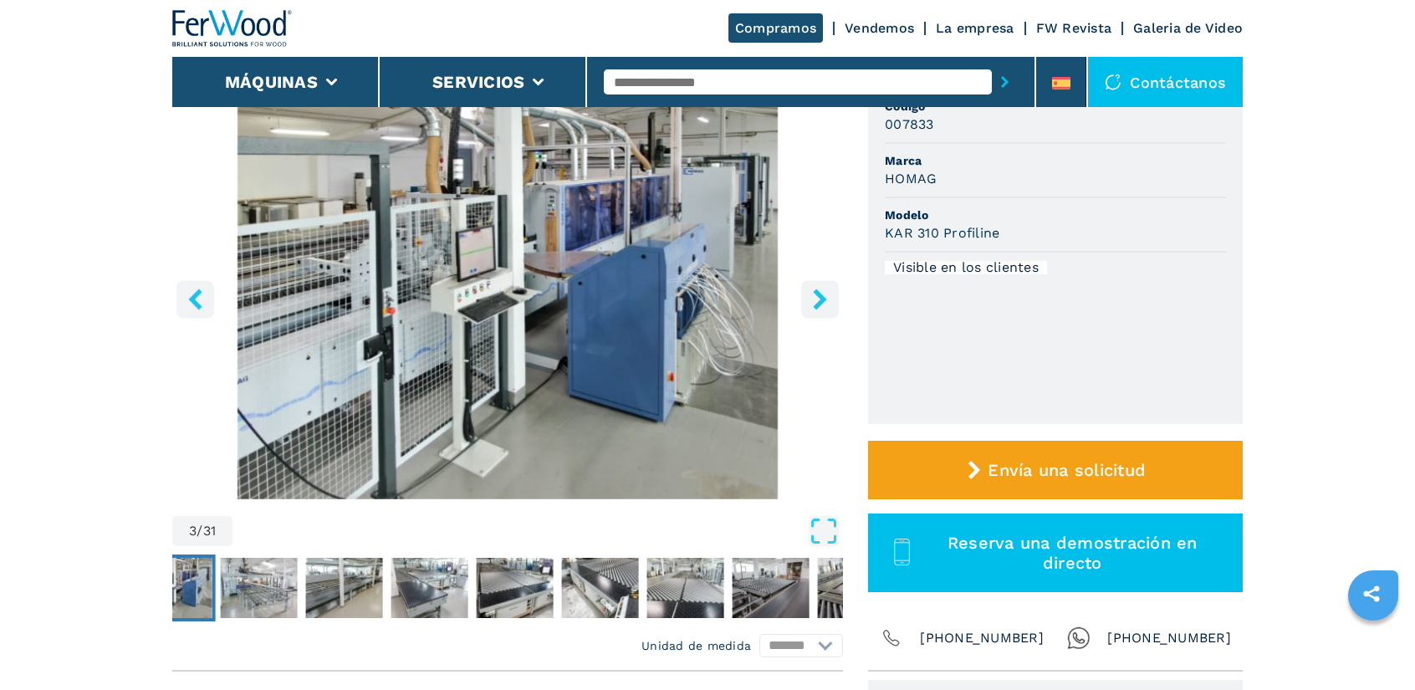
click at [804, 295] on button "right-button" at bounding box center [820, 299] width 38 height 38
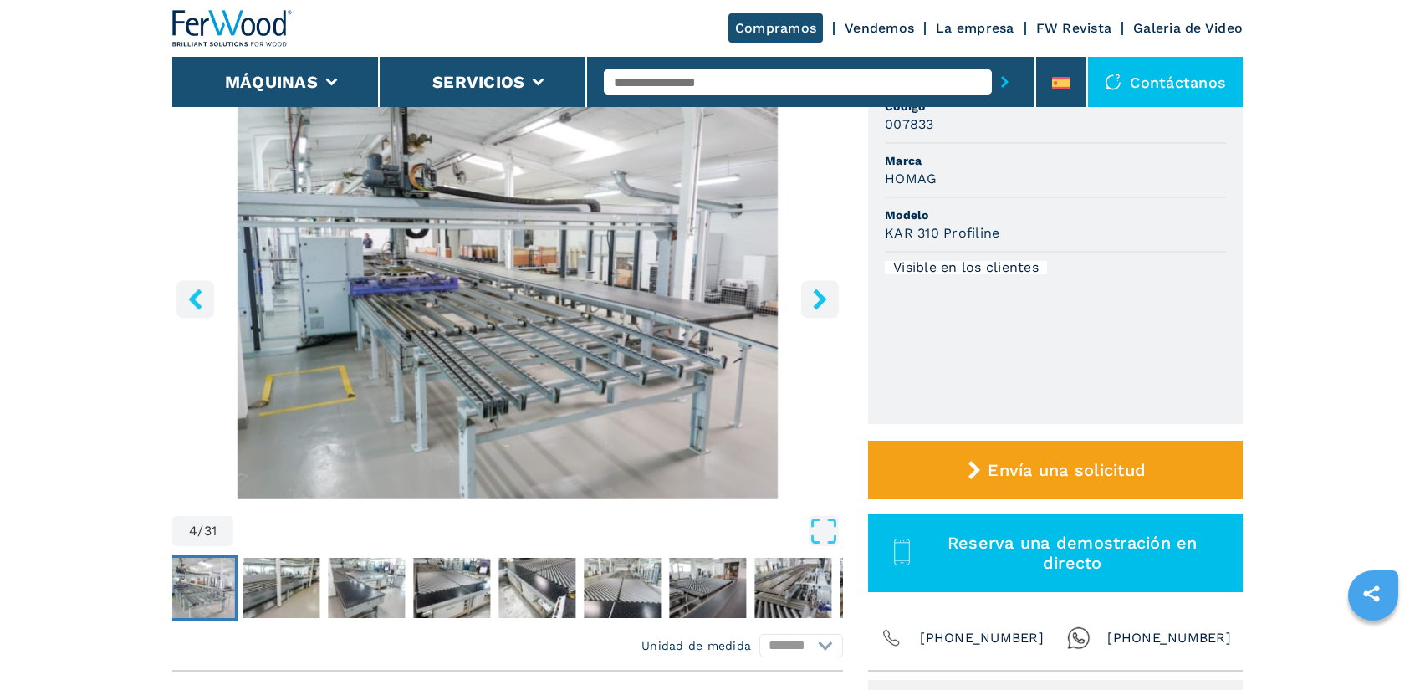
click at [804, 295] on button "right-button" at bounding box center [820, 299] width 38 height 38
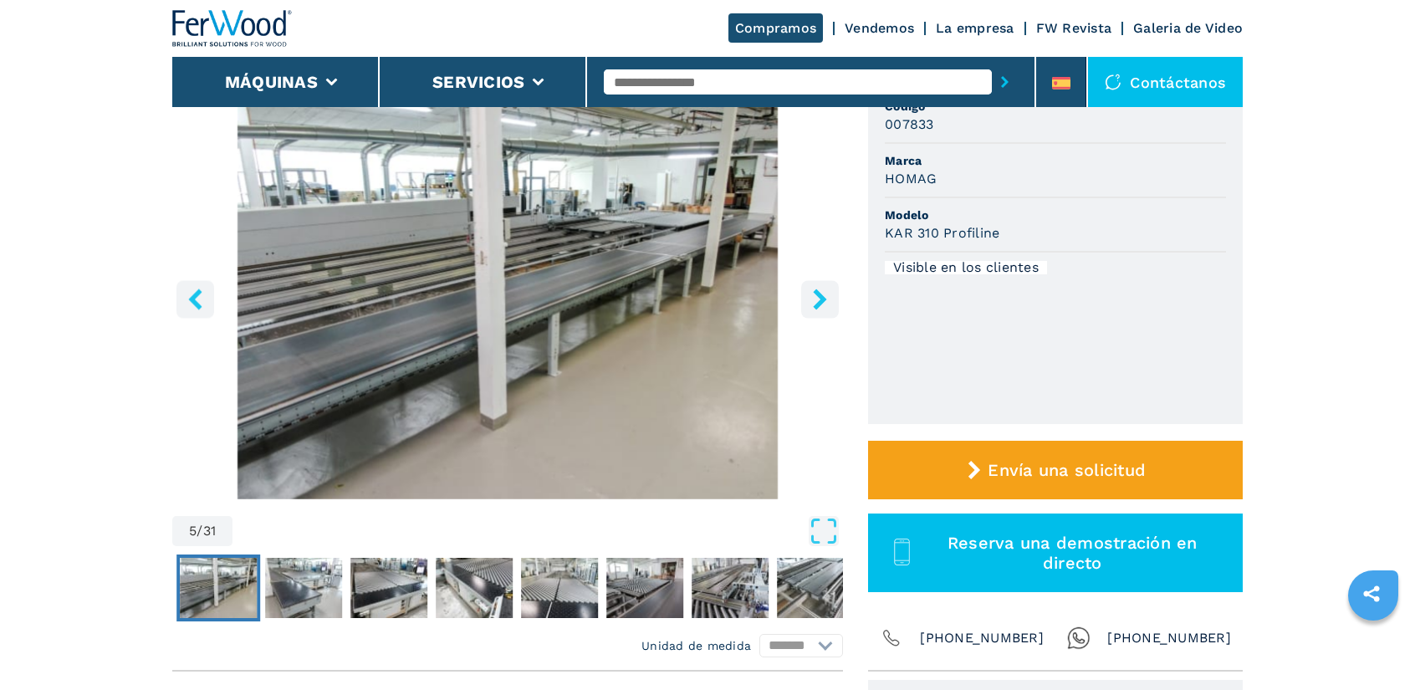
click at [804, 295] on button "right-button" at bounding box center [820, 299] width 38 height 38
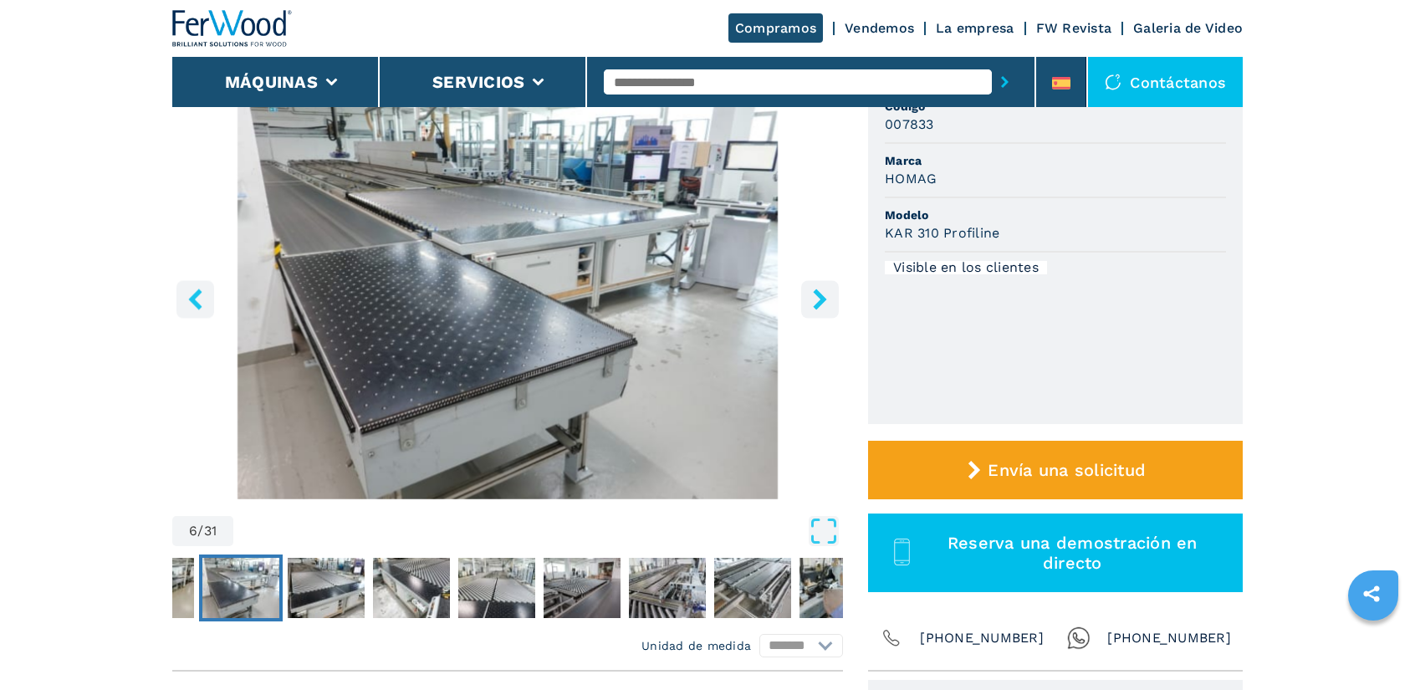
click at [804, 295] on button "right-button" at bounding box center [820, 299] width 38 height 38
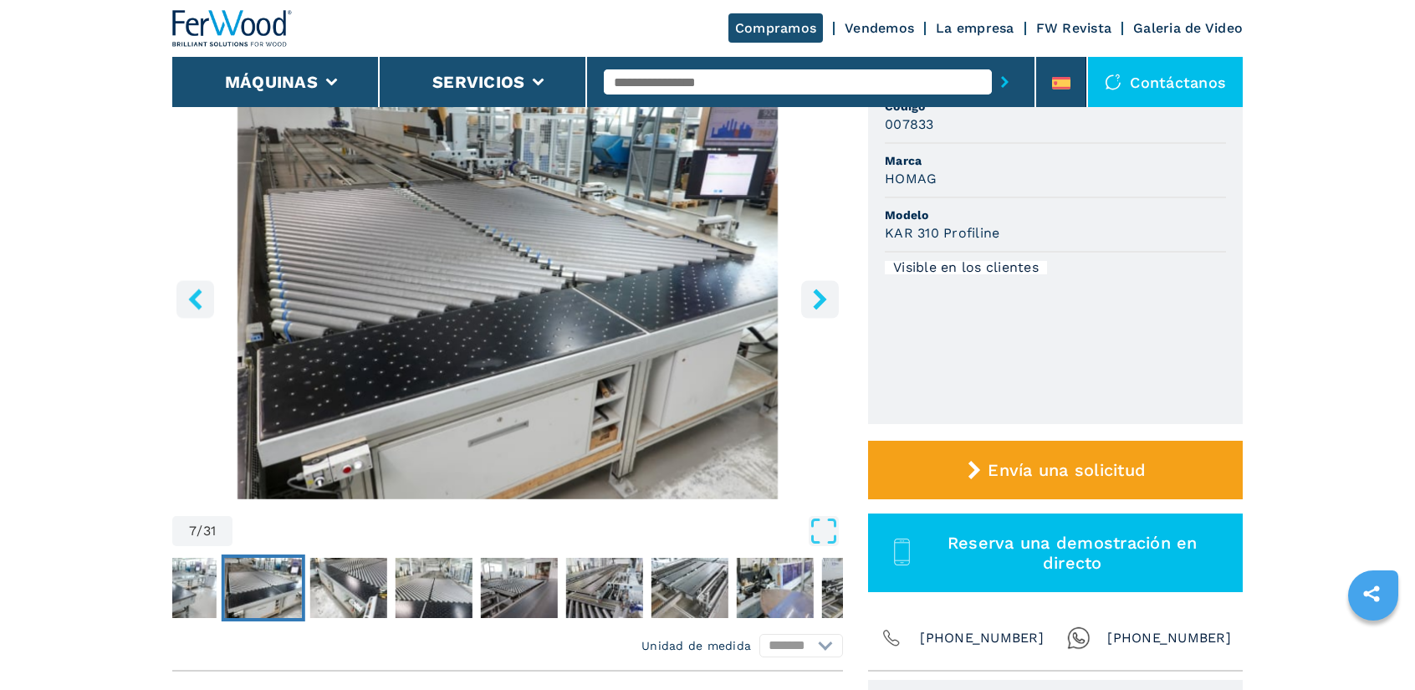
click at [804, 295] on button "right-button" at bounding box center [820, 299] width 38 height 38
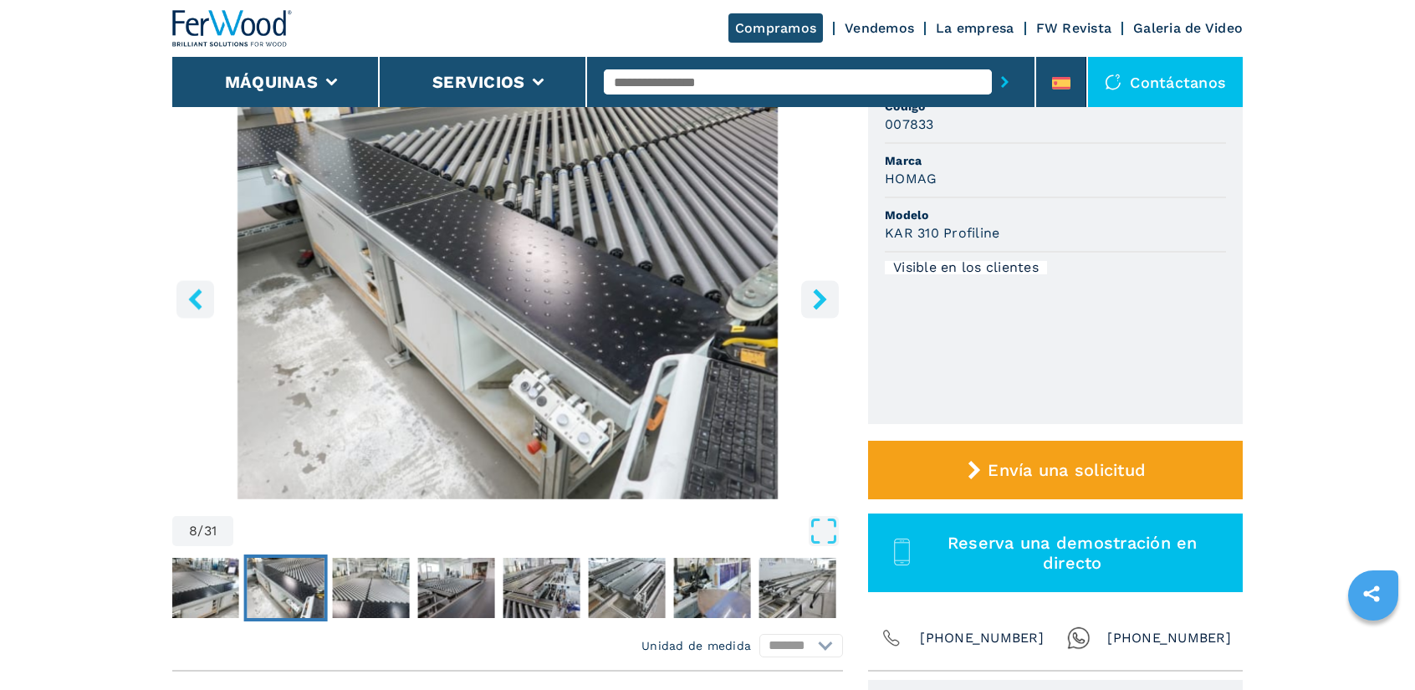
click at [804, 295] on button "right-button" at bounding box center [820, 299] width 38 height 38
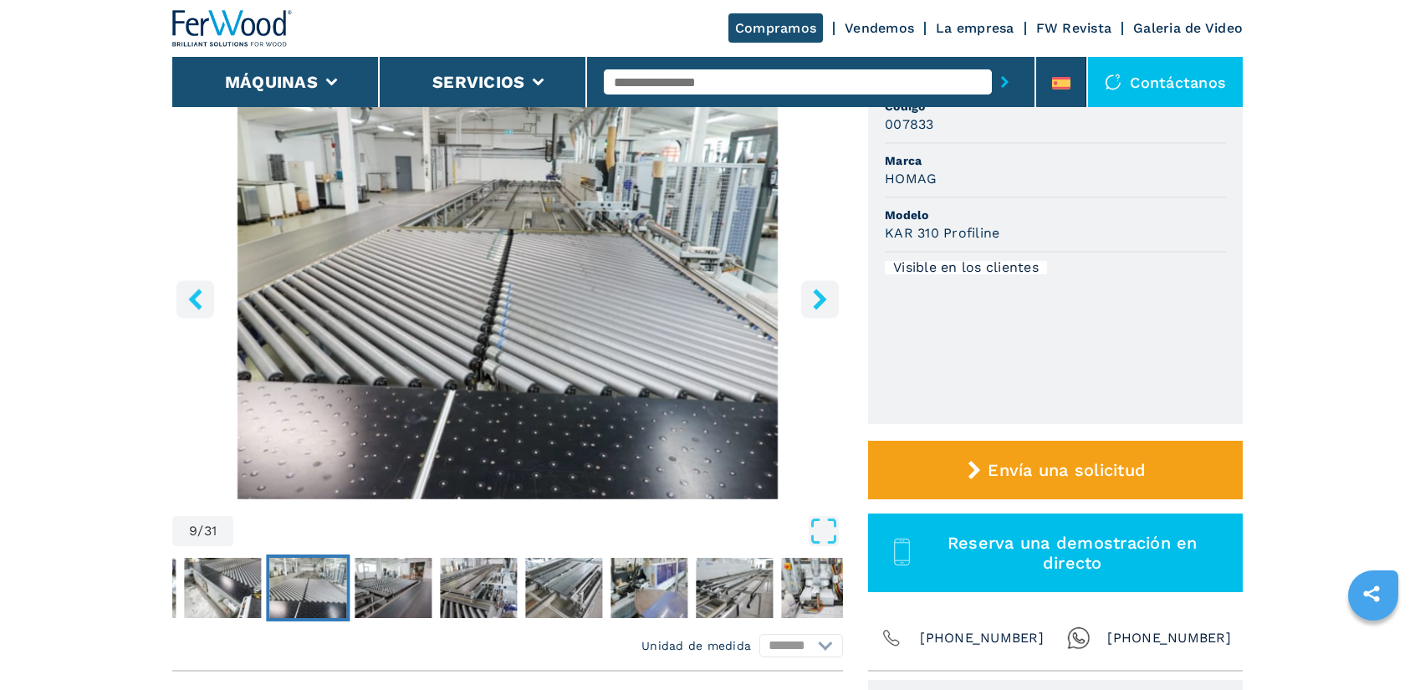
click at [804, 295] on button "right-button" at bounding box center [820, 299] width 38 height 38
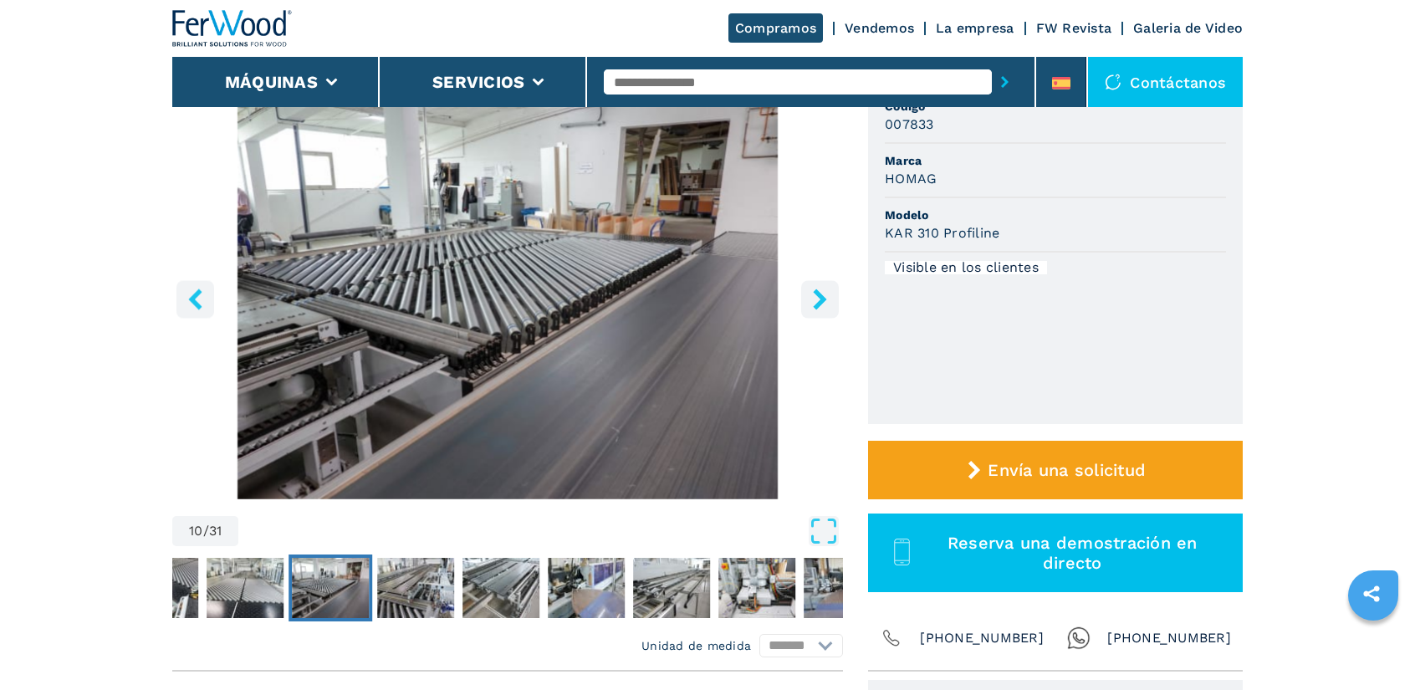
click at [804, 295] on button "right-button" at bounding box center [820, 299] width 38 height 38
